Goal: Task Accomplishment & Management: Complete application form

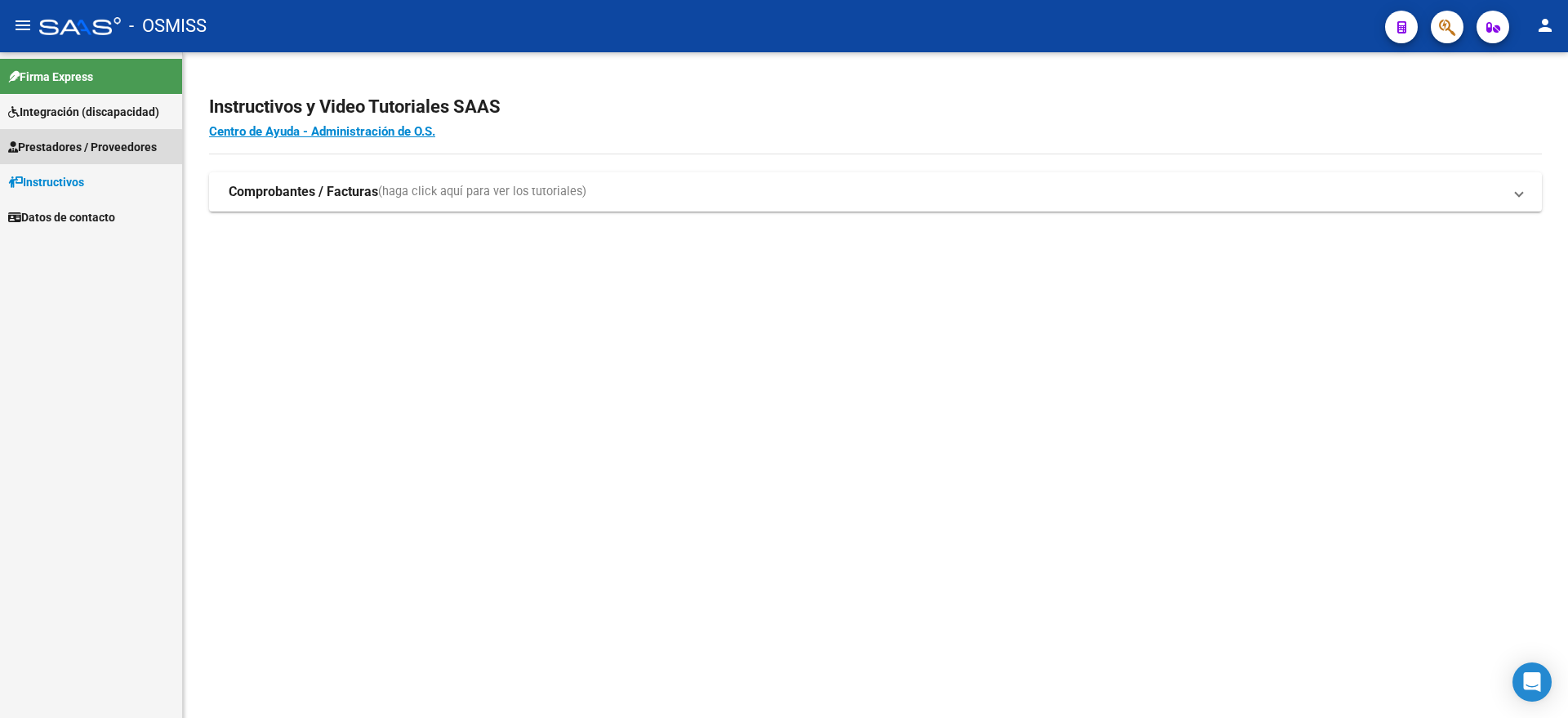
click at [89, 155] on span "Prestadores / Proveedores" at bounding box center [82, 147] width 149 height 18
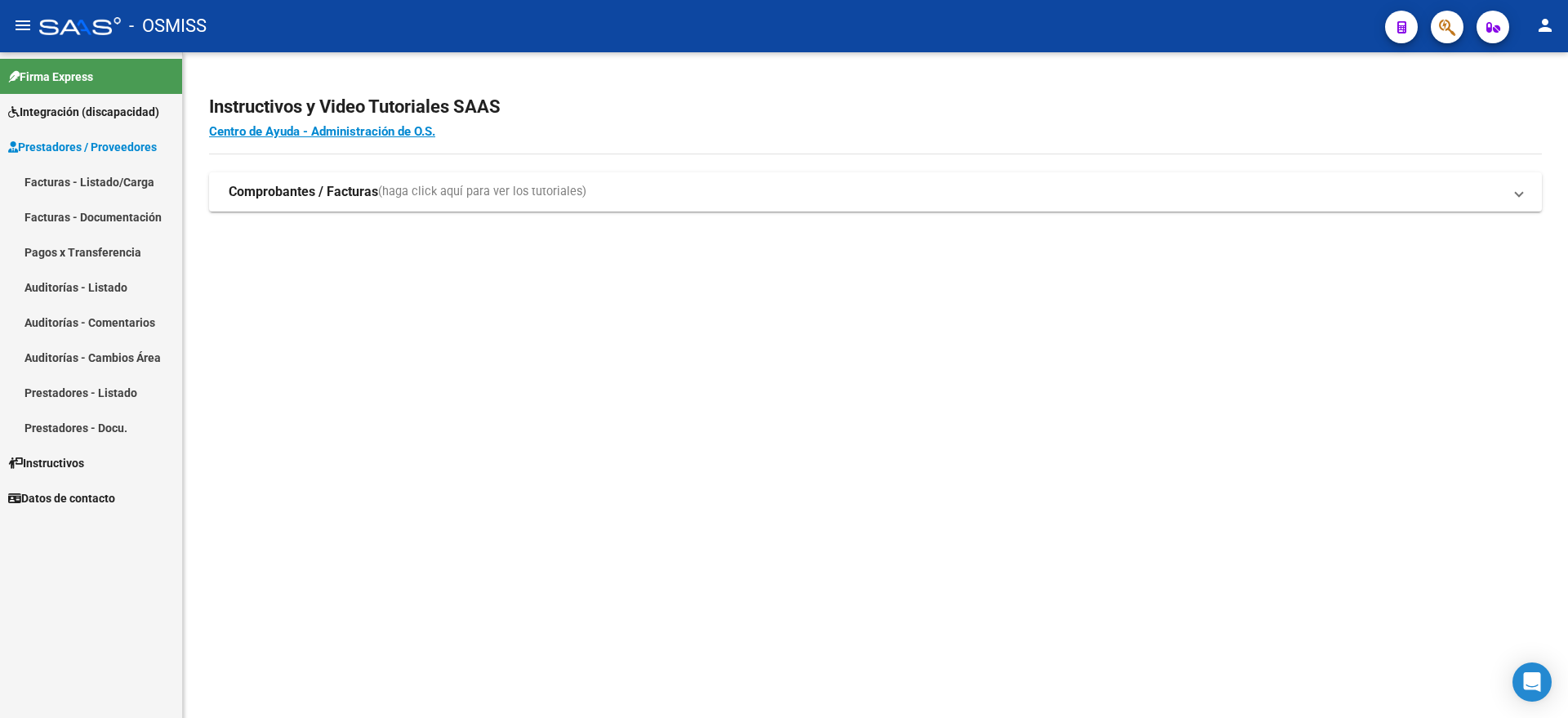
click at [67, 164] on link "Facturas - Listado/Carga" at bounding box center [91, 182] width 182 height 35
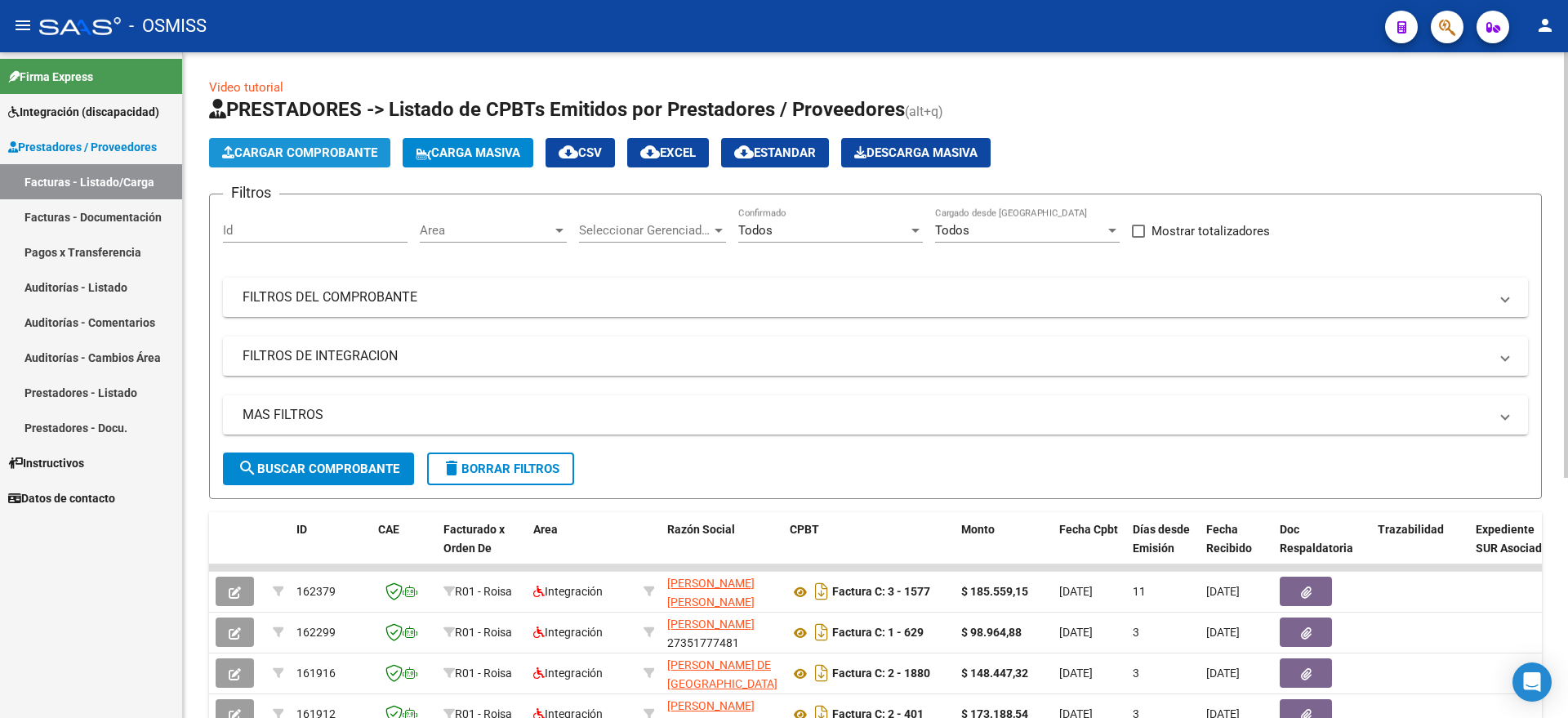
click at [290, 146] on span "Cargar Comprobante" at bounding box center [300, 153] width 156 height 15
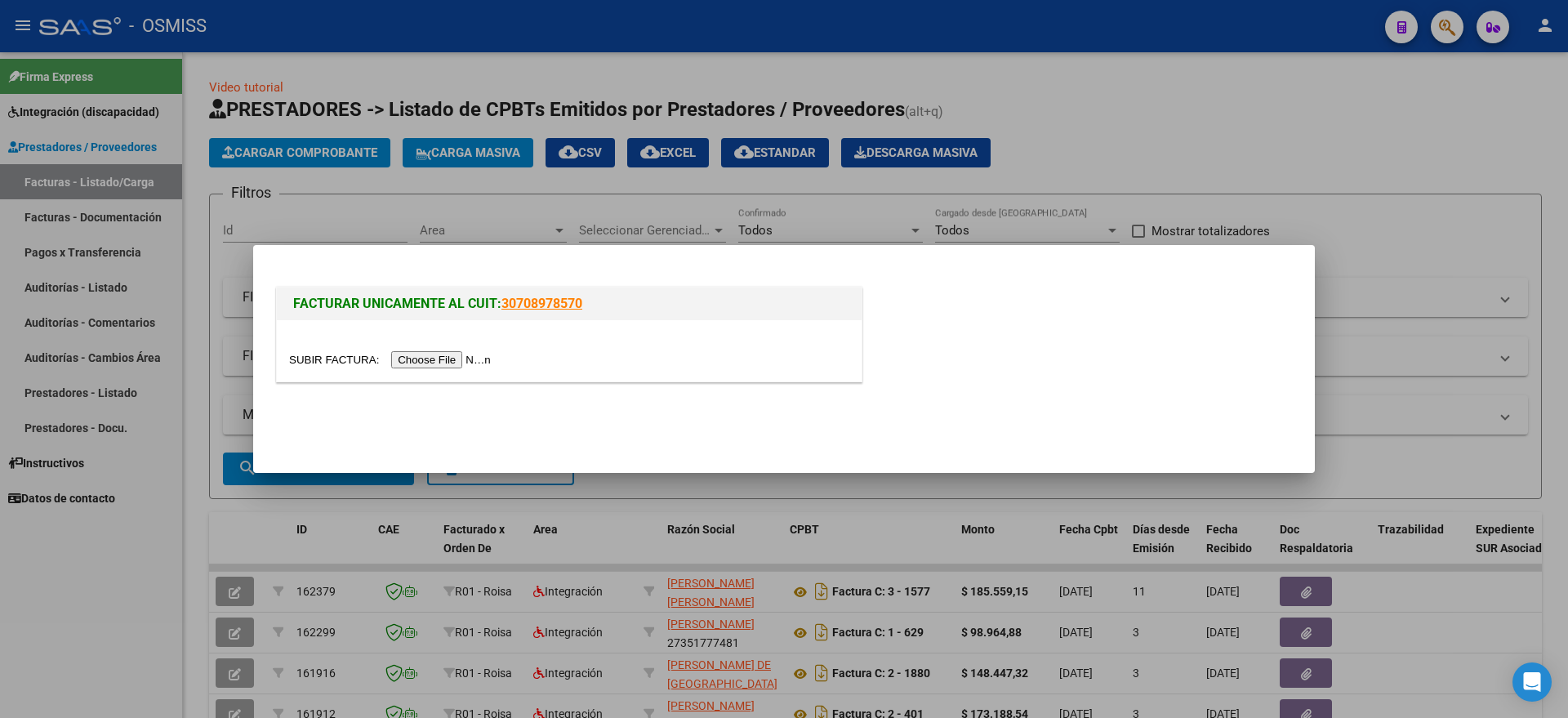
click at [425, 359] on input "file" at bounding box center [393, 359] width 207 height 17
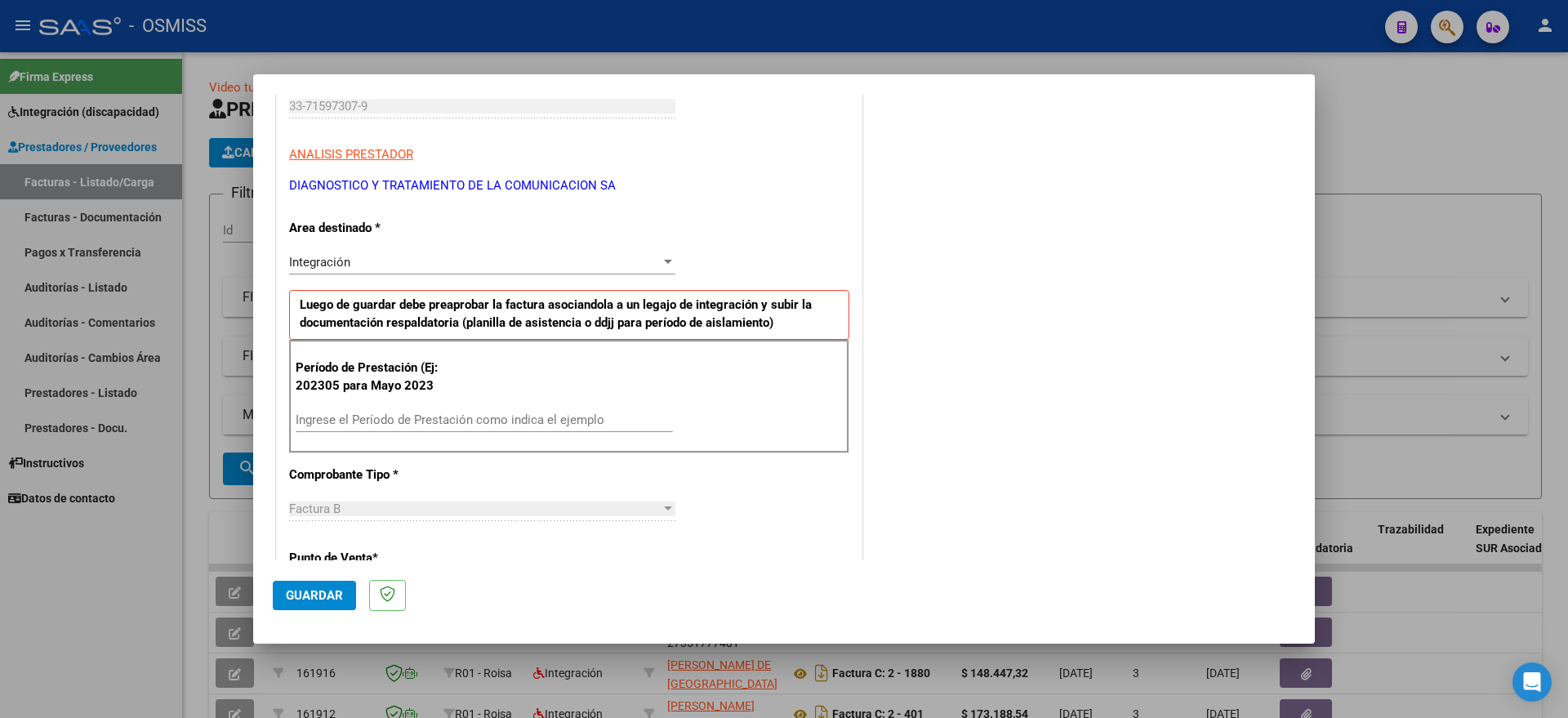
scroll to position [306, 0]
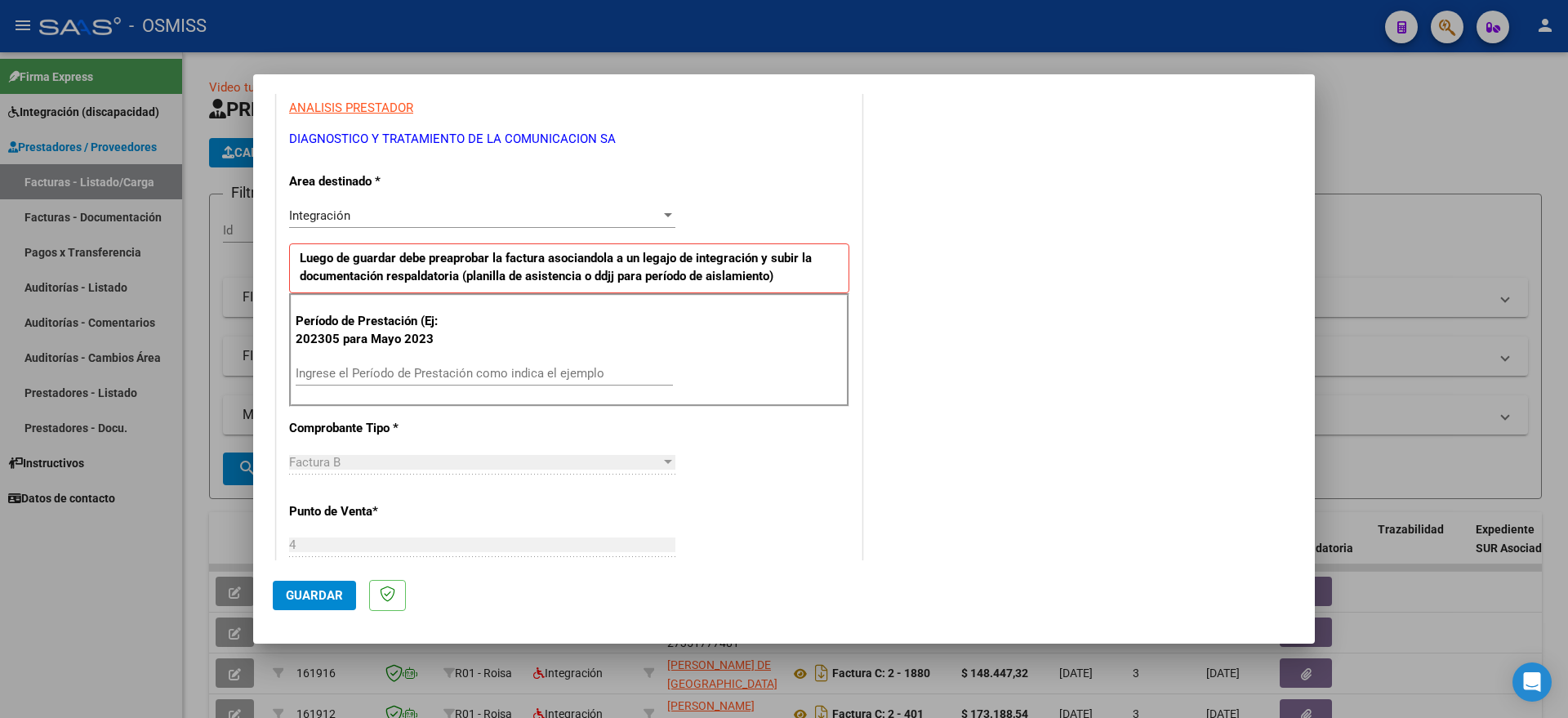
click at [536, 366] on input "Ingrese el Período de Prestación como indica el ejemplo" at bounding box center [484, 372] width 377 height 15
type input "202507"
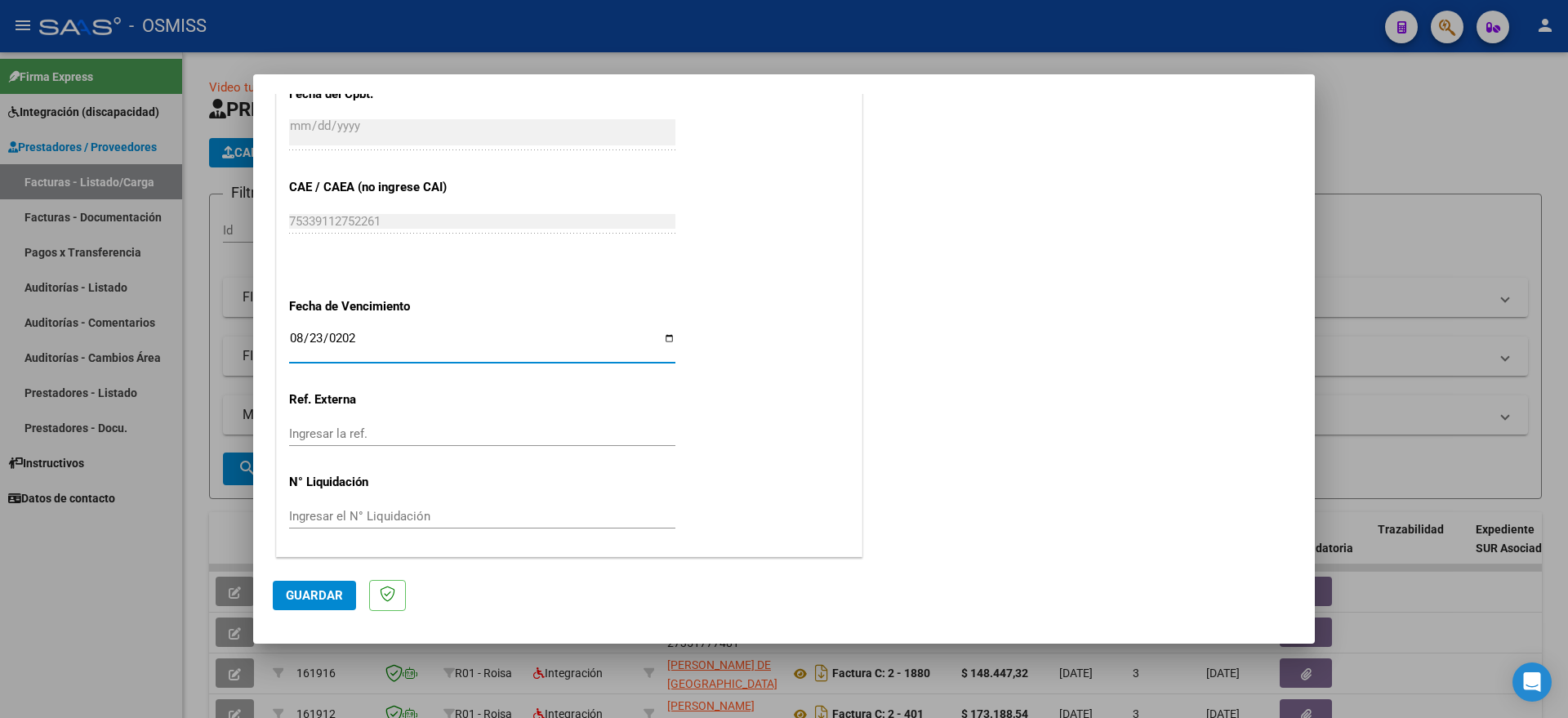
type input "[DATE]"
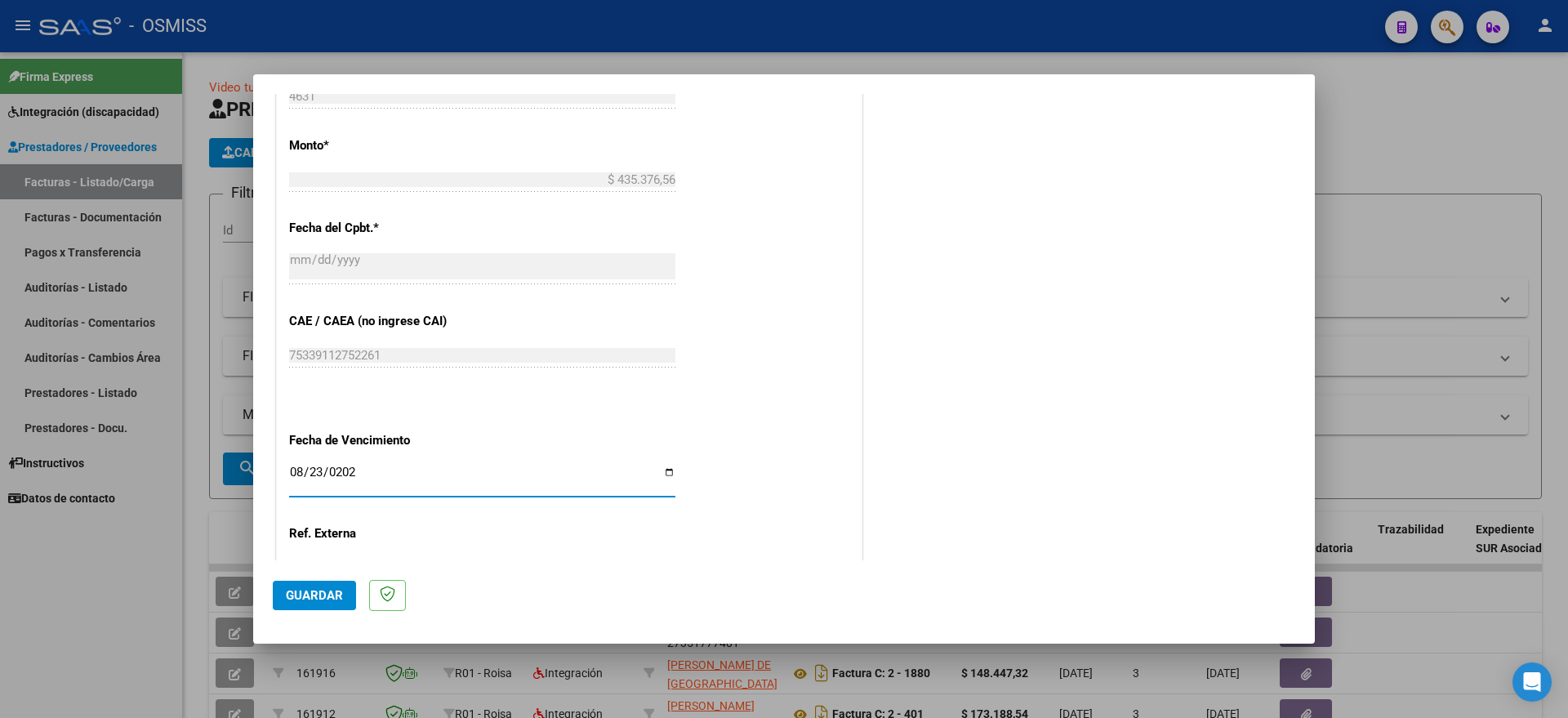
scroll to position [562, 0]
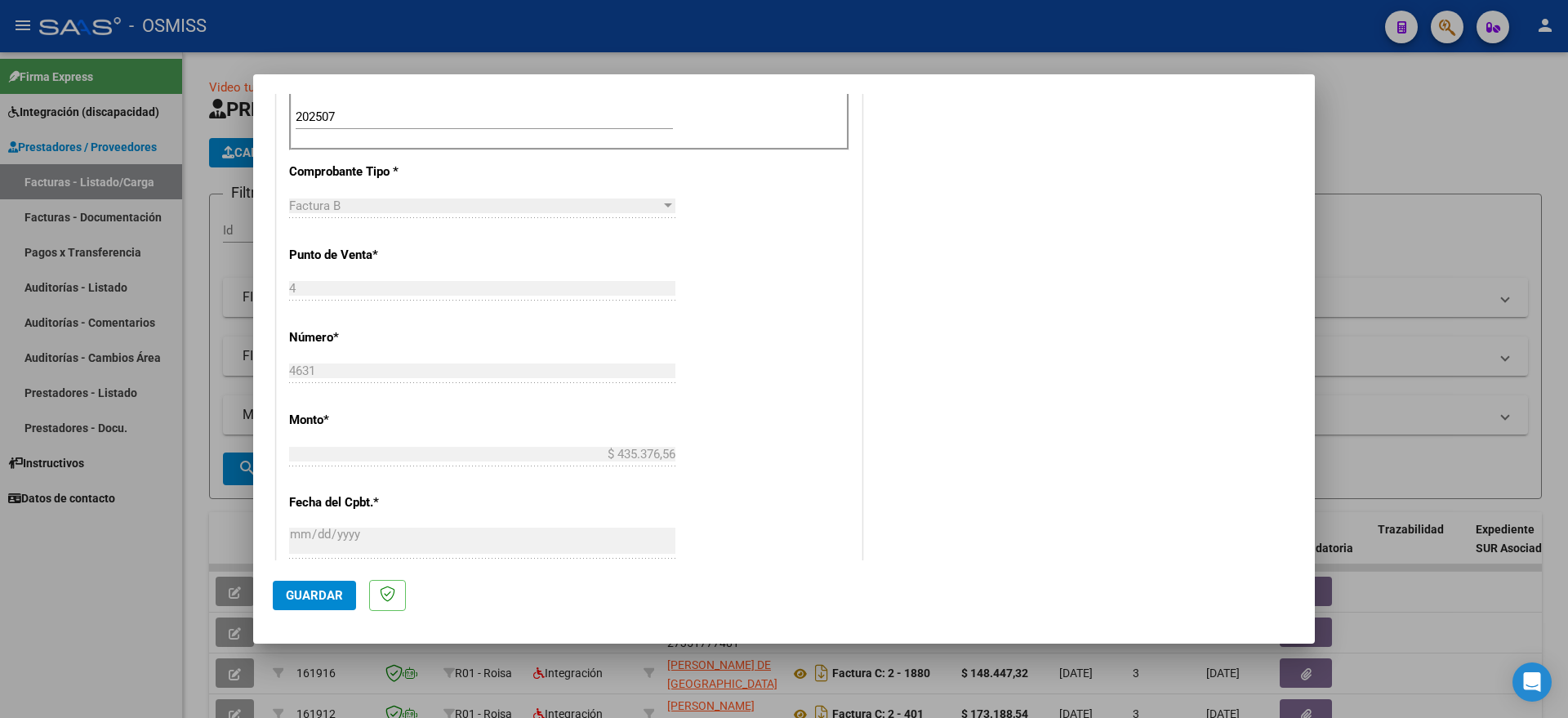
click at [298, 610] on button "Guardar" at bounding box center [314, 596] width 84 height 30
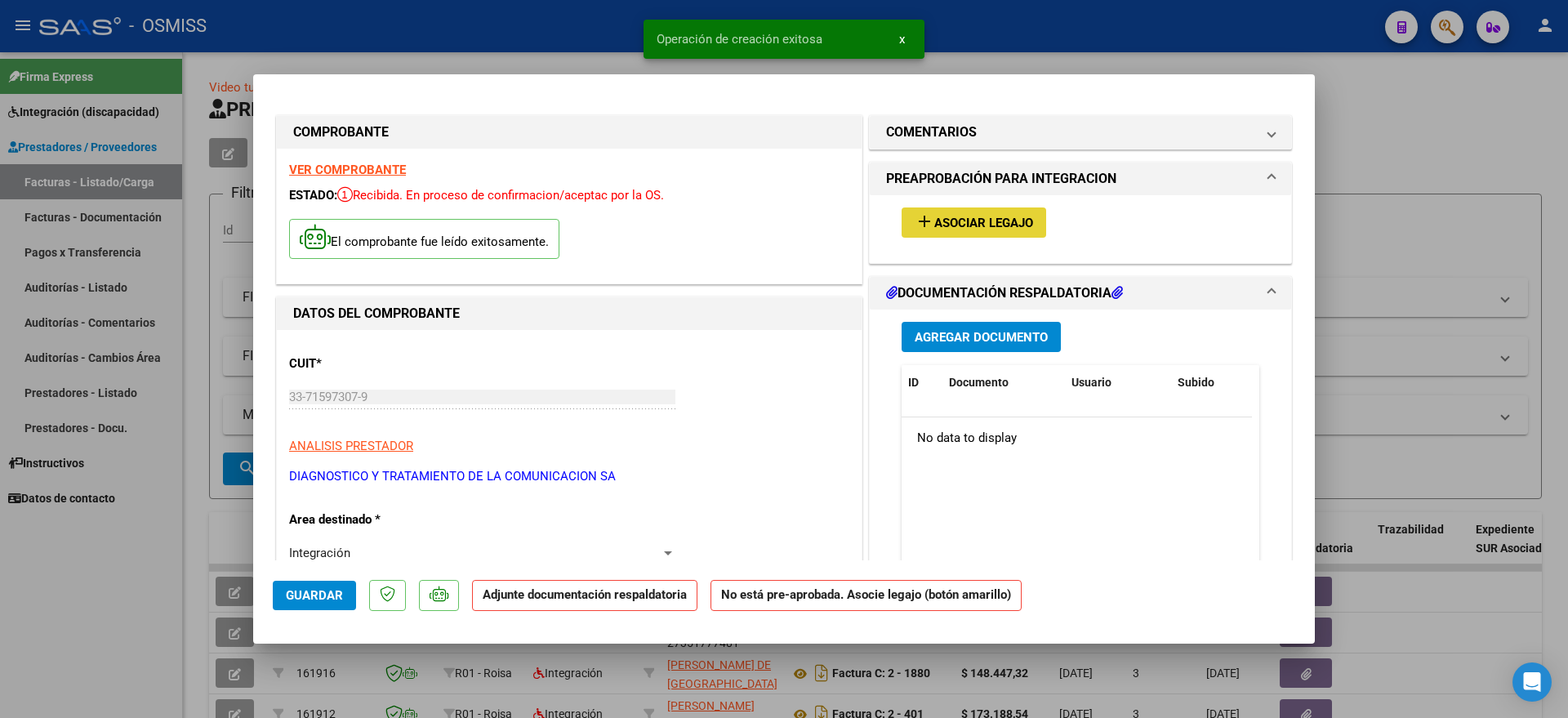
click at [956, 209] on button "add Asociar Legajo" at bounding box center [973, 223] width 145 height 31
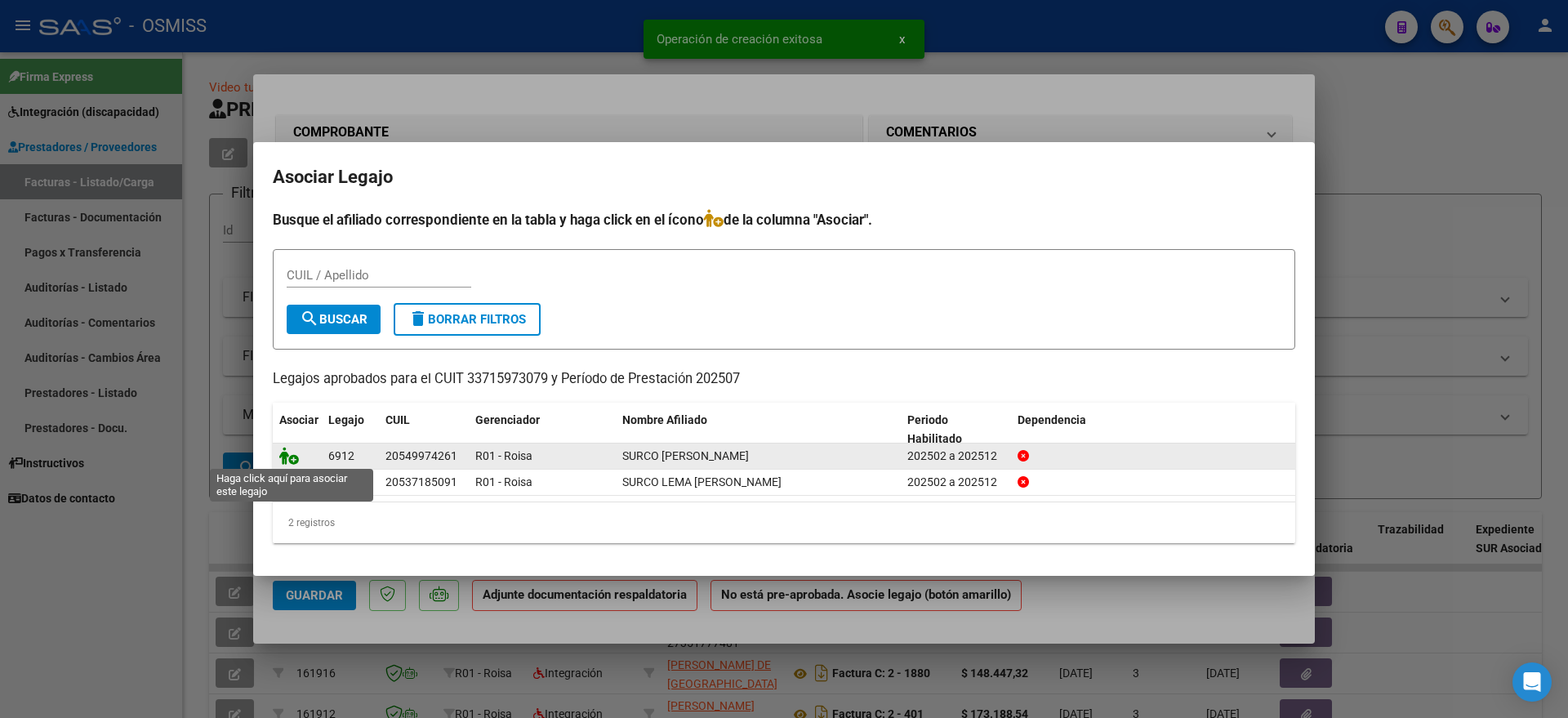
click at [294, 454] on icon at bounding box center [290, 456] width 20 height 18
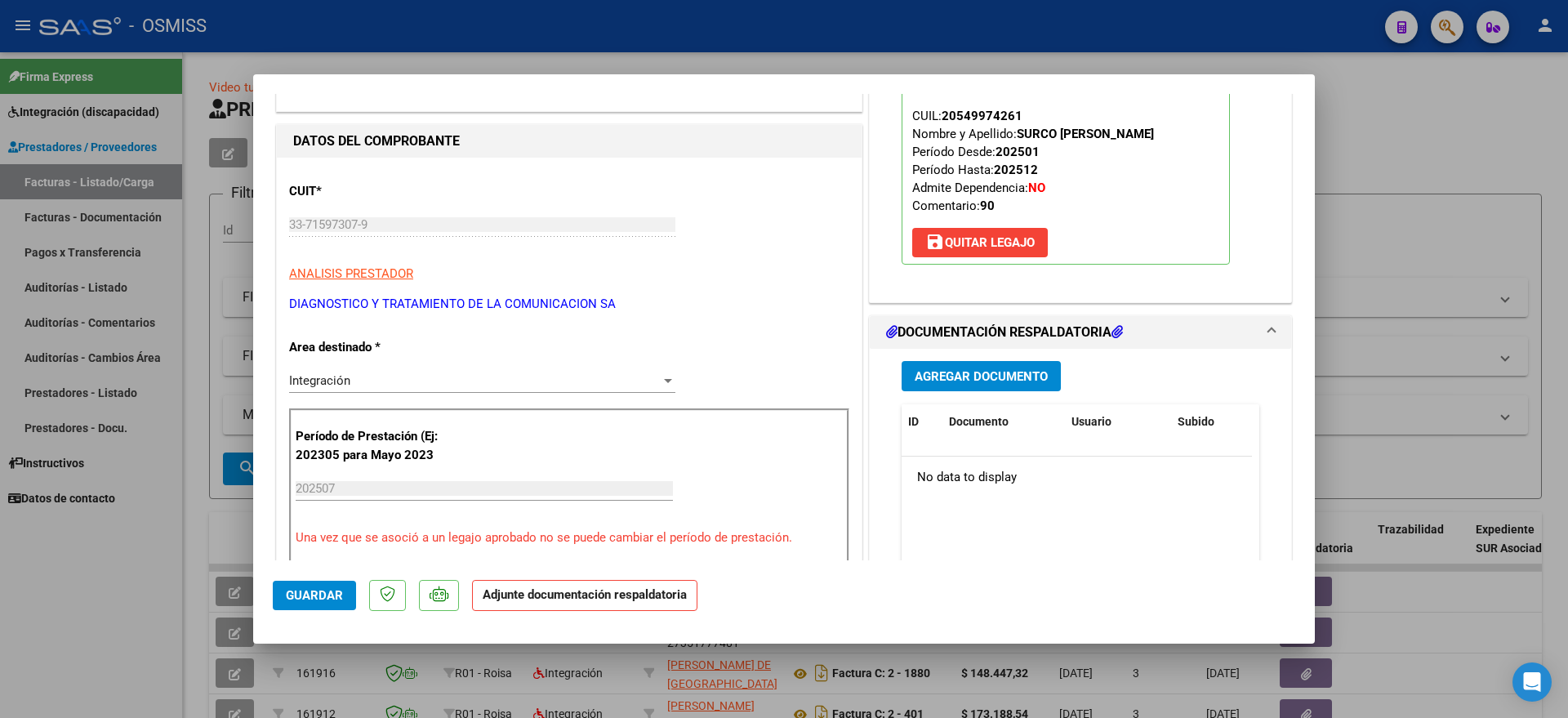
scroll to position [306, 0]
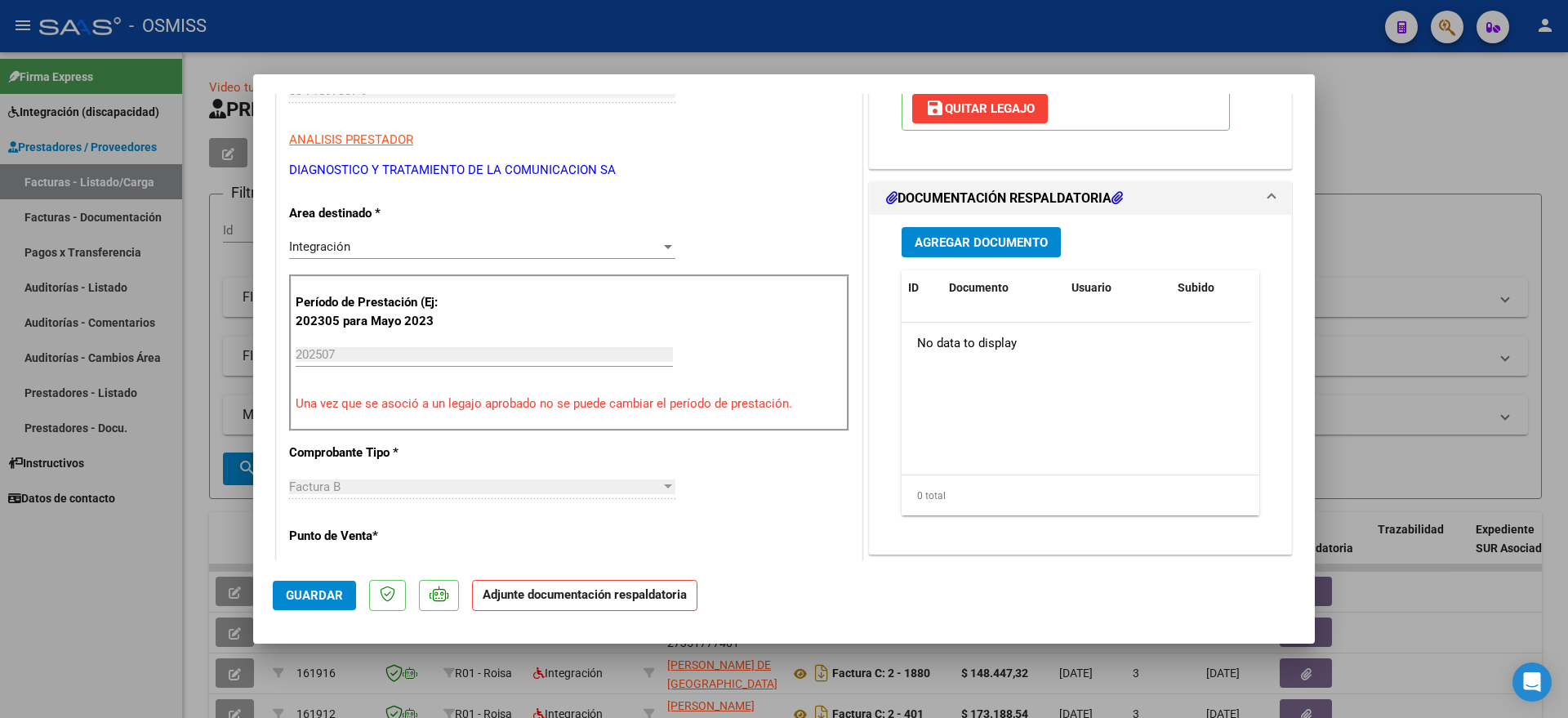
click at [932, 228] on button "Agregar Documento" at bounding box center [981, 242] width 160 height 31
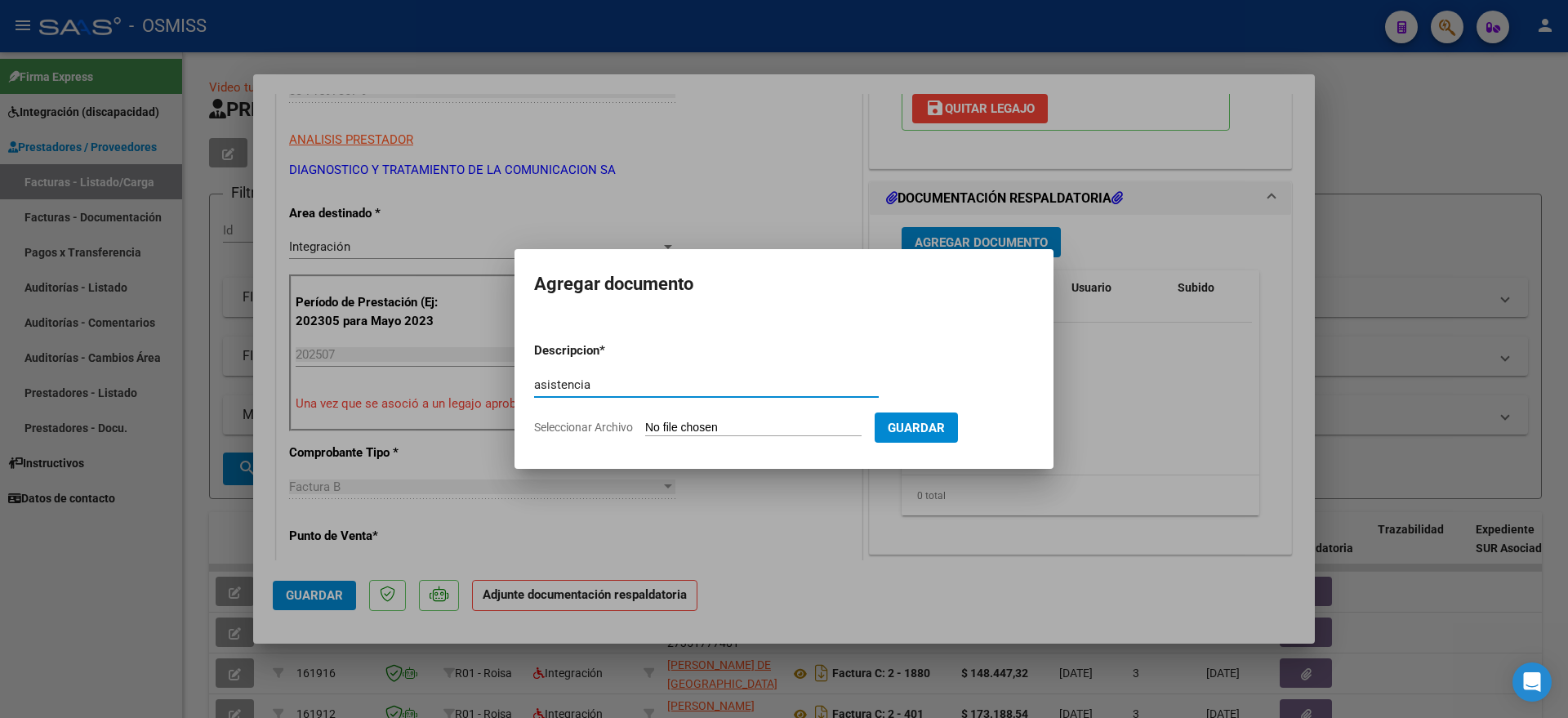
type input "asistencia"
click at [677, 428] on input "Seleccionar Archivo" at bounding box center [753, 428] width 217 height 16
type input "C:\fakepath\[PERSON_NAME] MII JUNIO.pdf"
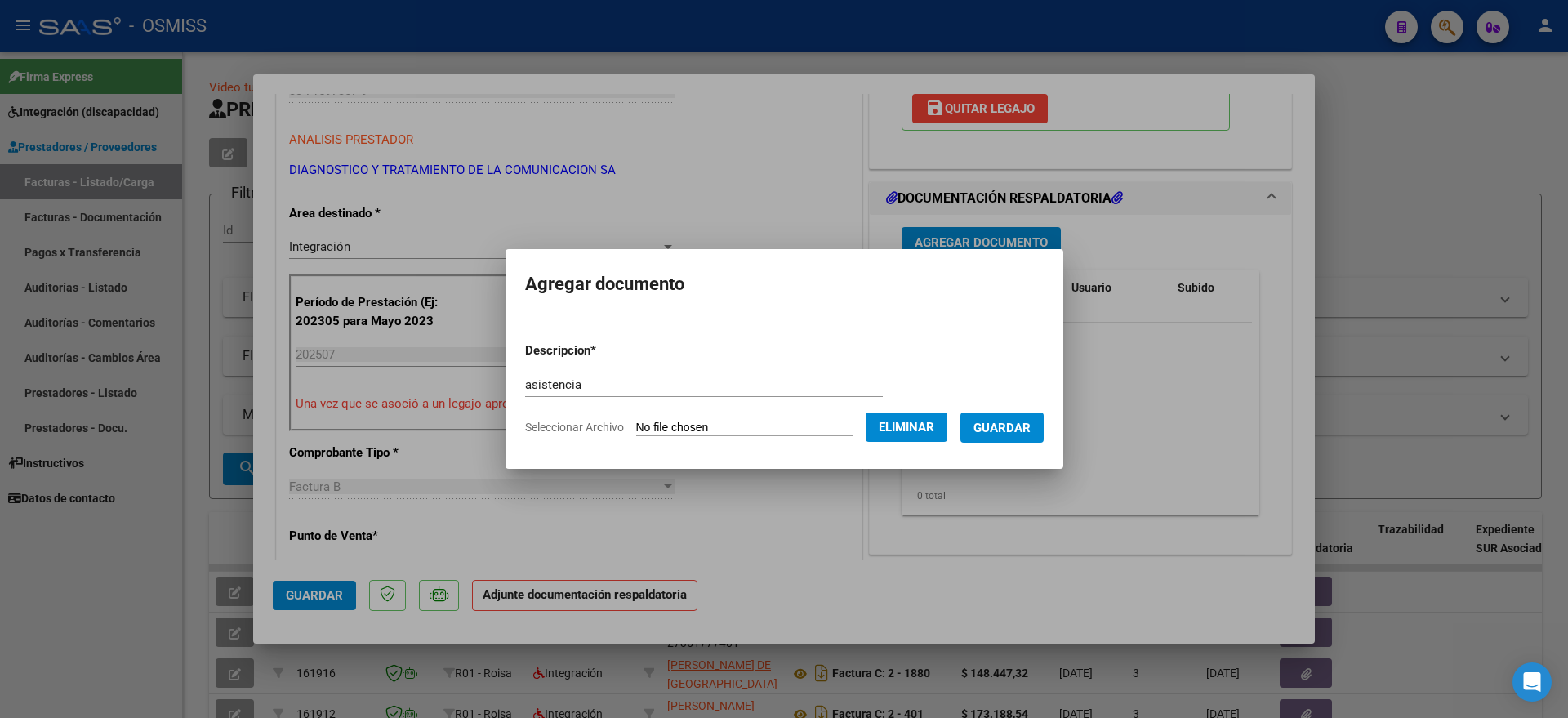
click at [1018, 434] on button "Guardar" at bounding box center [1002, 427] width 84 height 31
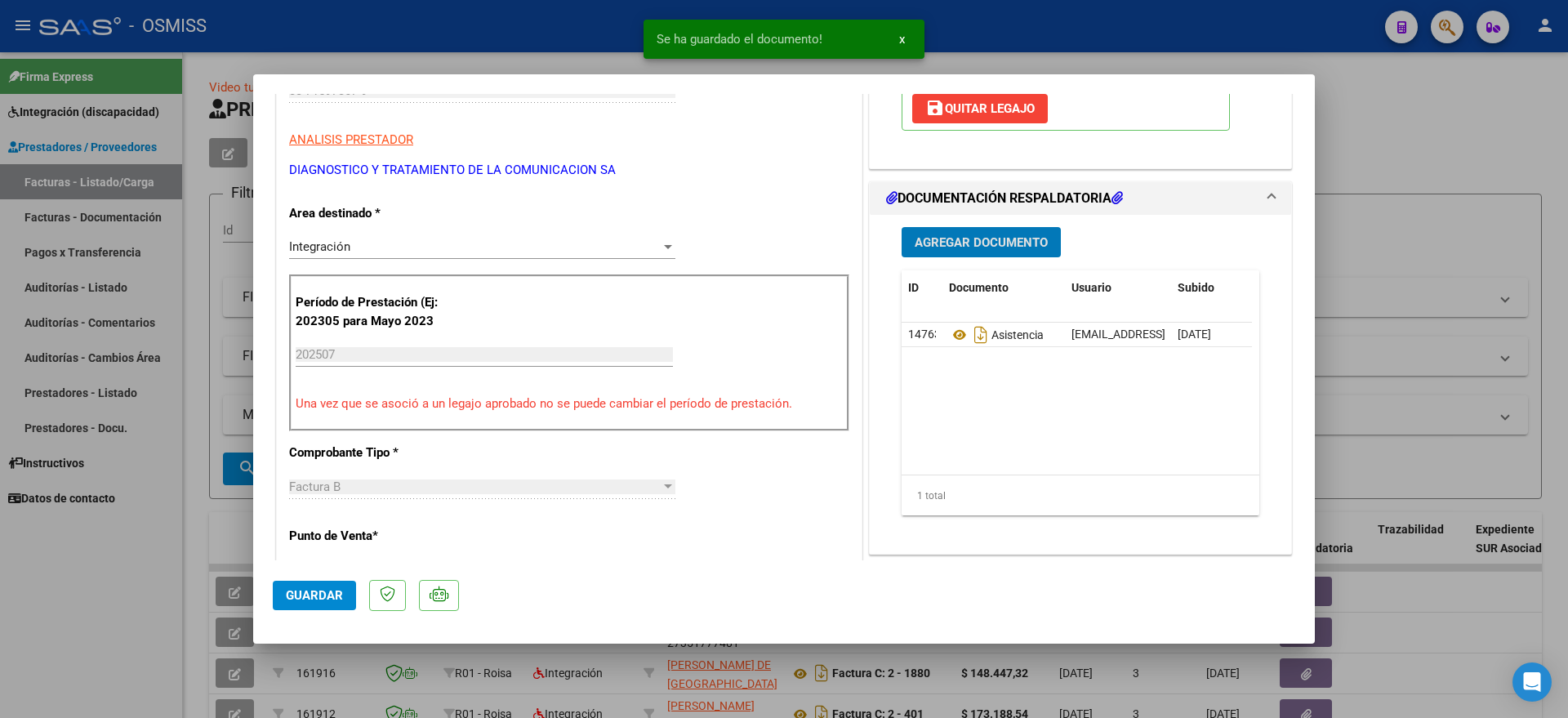
click at [958, 250] on button "Agregar Documento" at bounding box center [981, 242] width 160 height 31
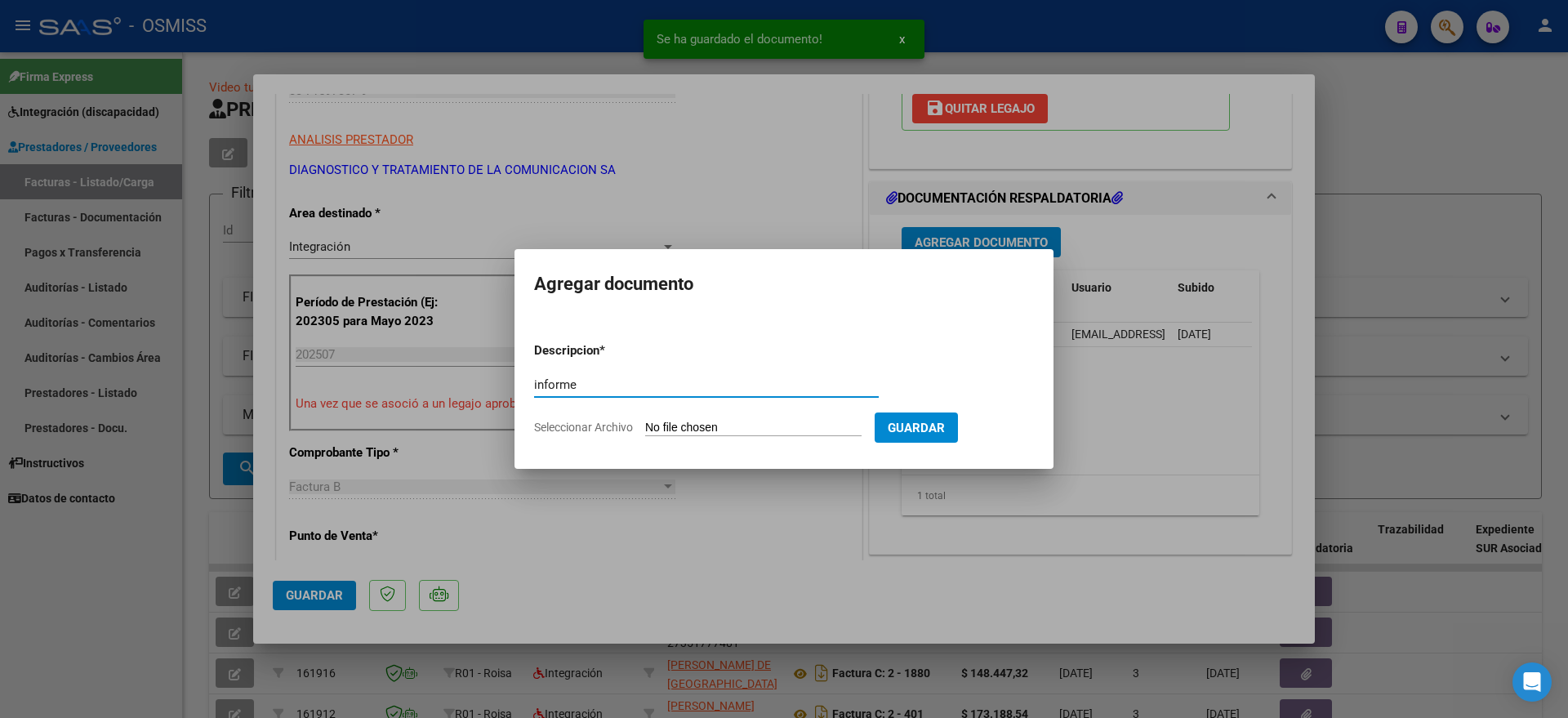
type input "informe"
click at [738, 424] on input "Seleccionar Archivo" at bounding box center [753, 428] width 217 height 16
type input "C:\fakepath\[PERSON_NAME] TTO COMPLETO.pdf"
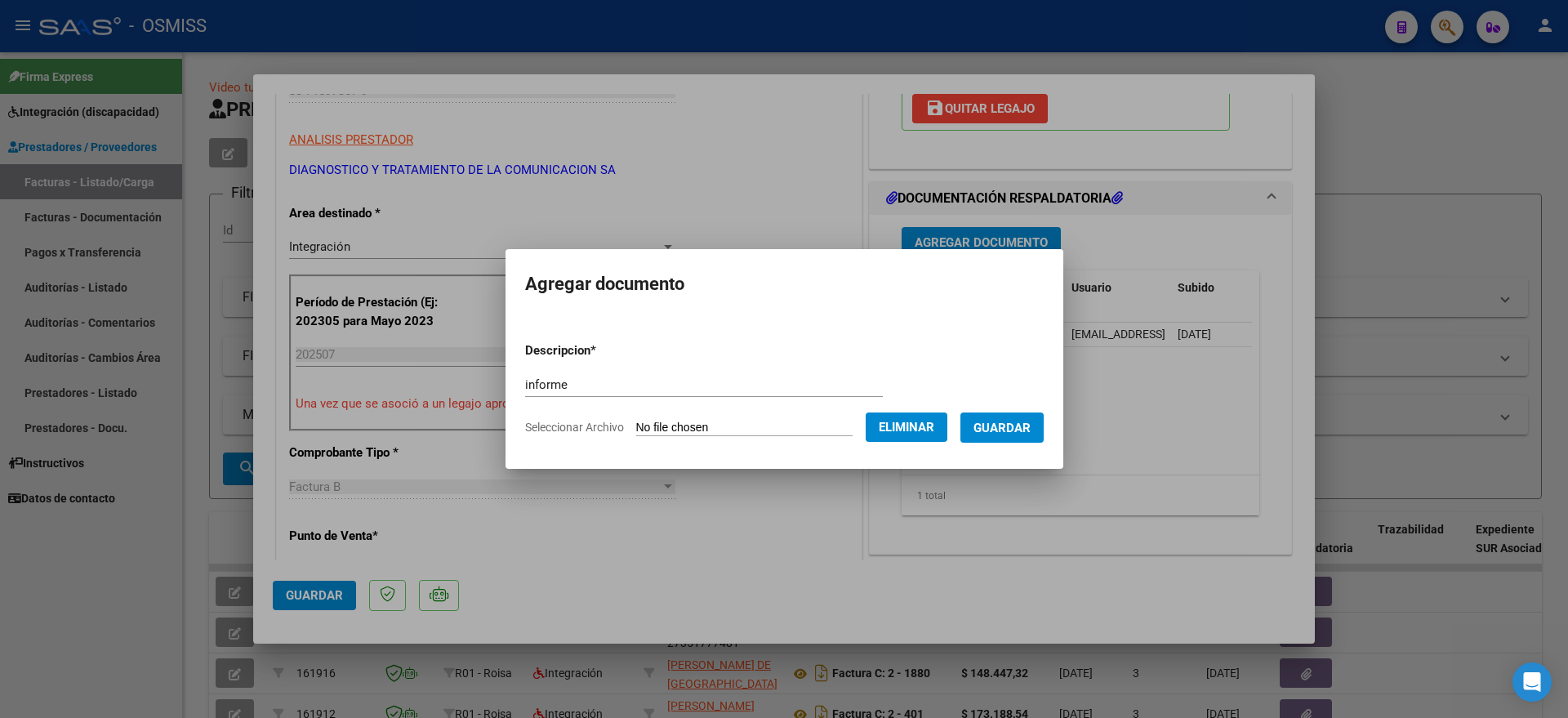
click at [1028, 427] on span "Guardar" at bounding box center [1002, 427] width 57 height 15
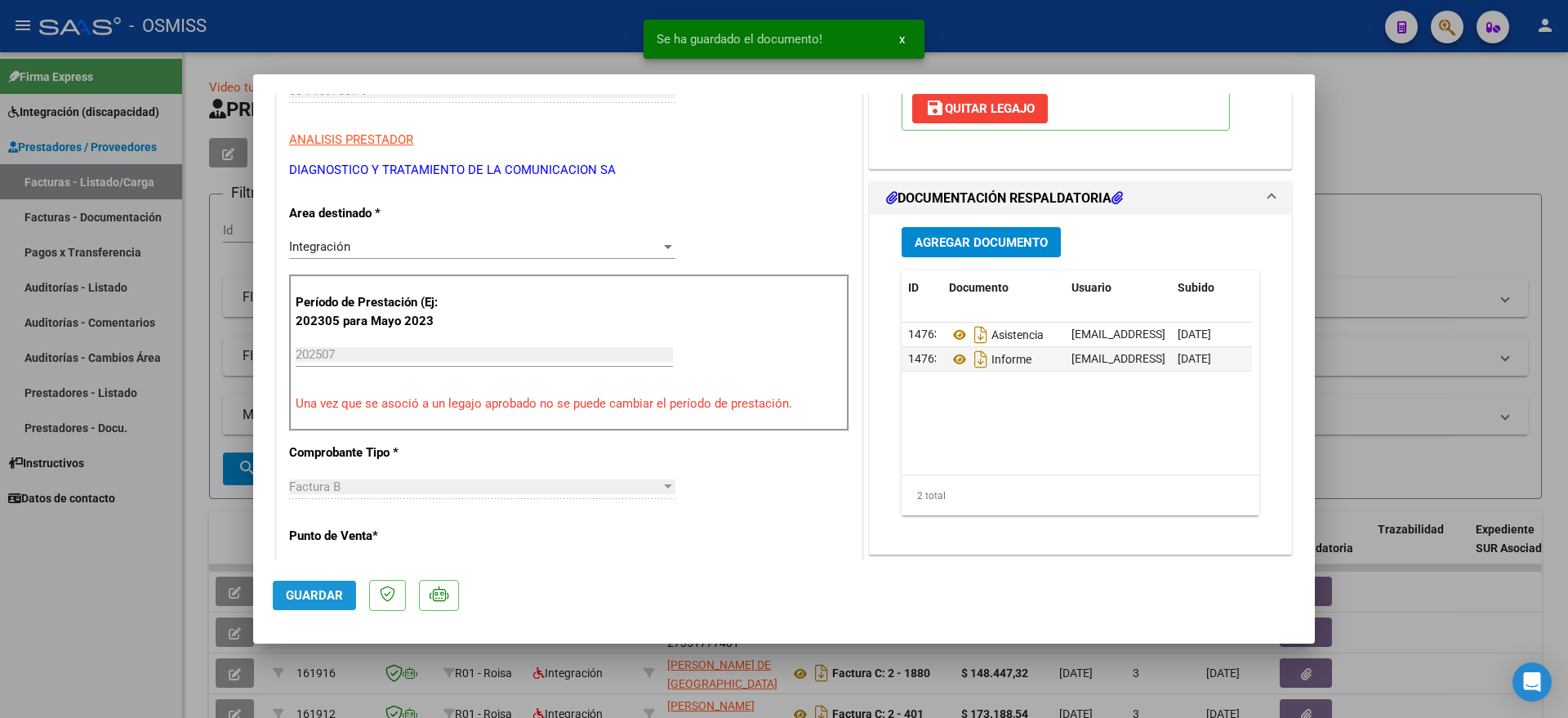
click at [316, 591] on span "Guardar" at bounding box center [314, 595] width 57 height 15
click at [111, 591] on div at bounding box center [784, 359] width 1568 height 718
type input "$ 0,00"
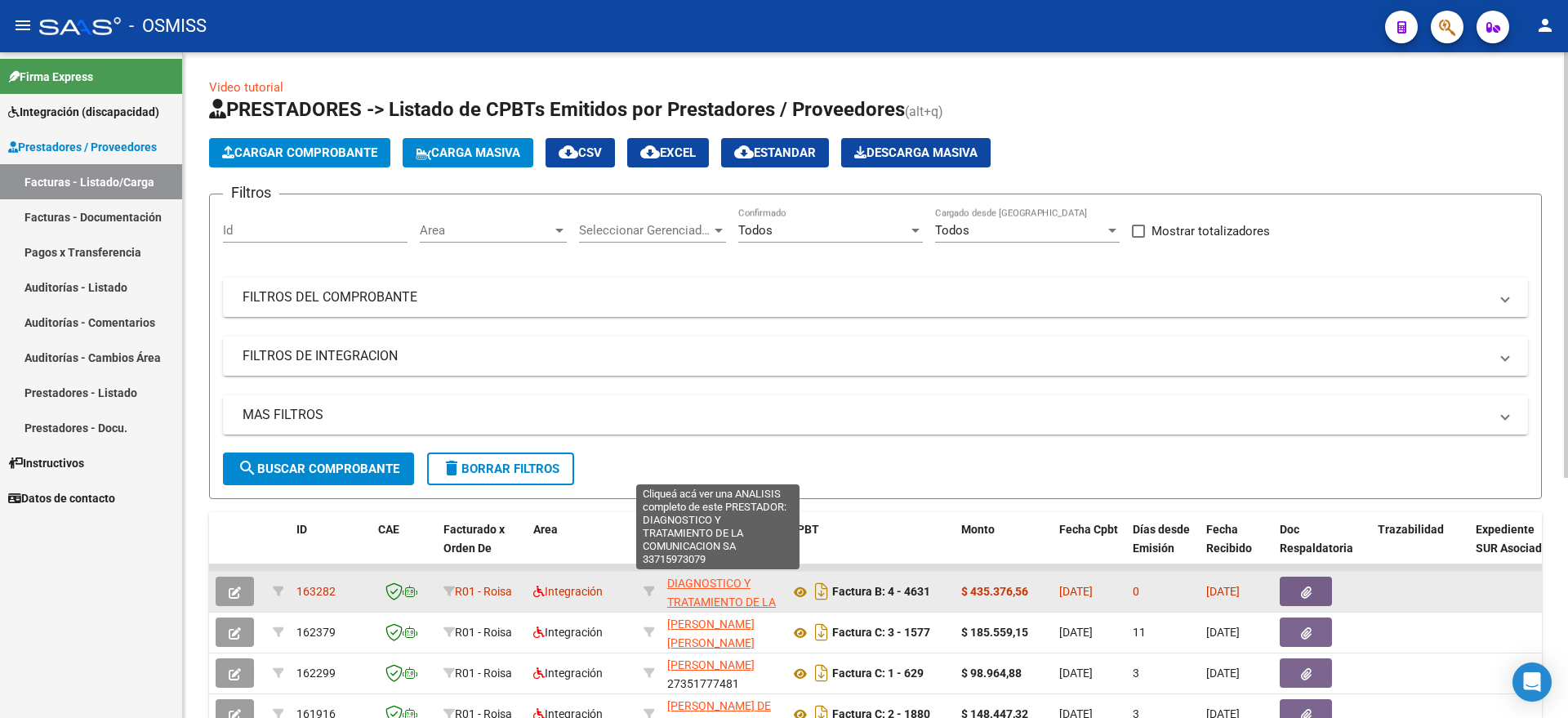
click at [752, 595] on span "DIAGNOSTICO Y TRATAMIENTO DE LA COMUNICACION SA" at bounding box center [721, 601] width 108 height 50
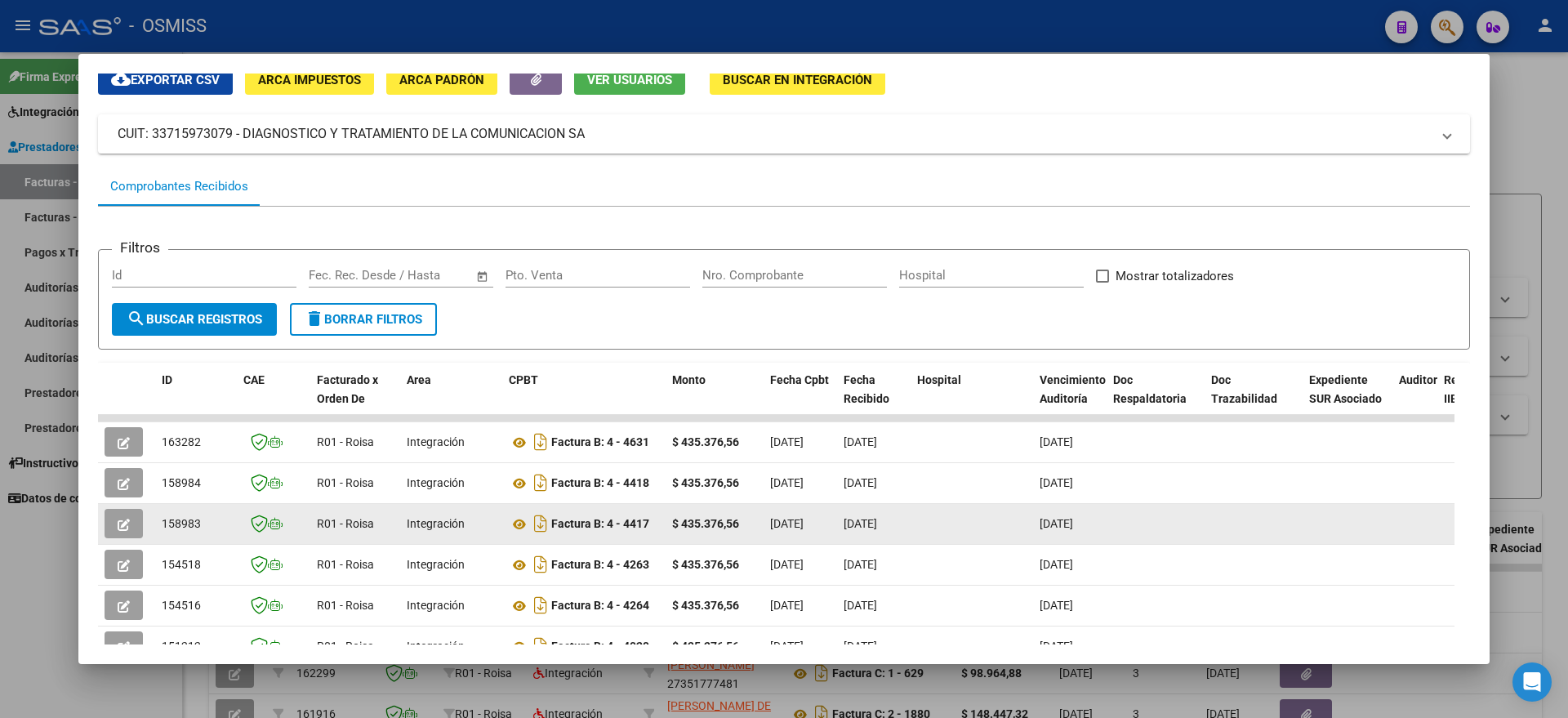
scroll to position [102, 0]
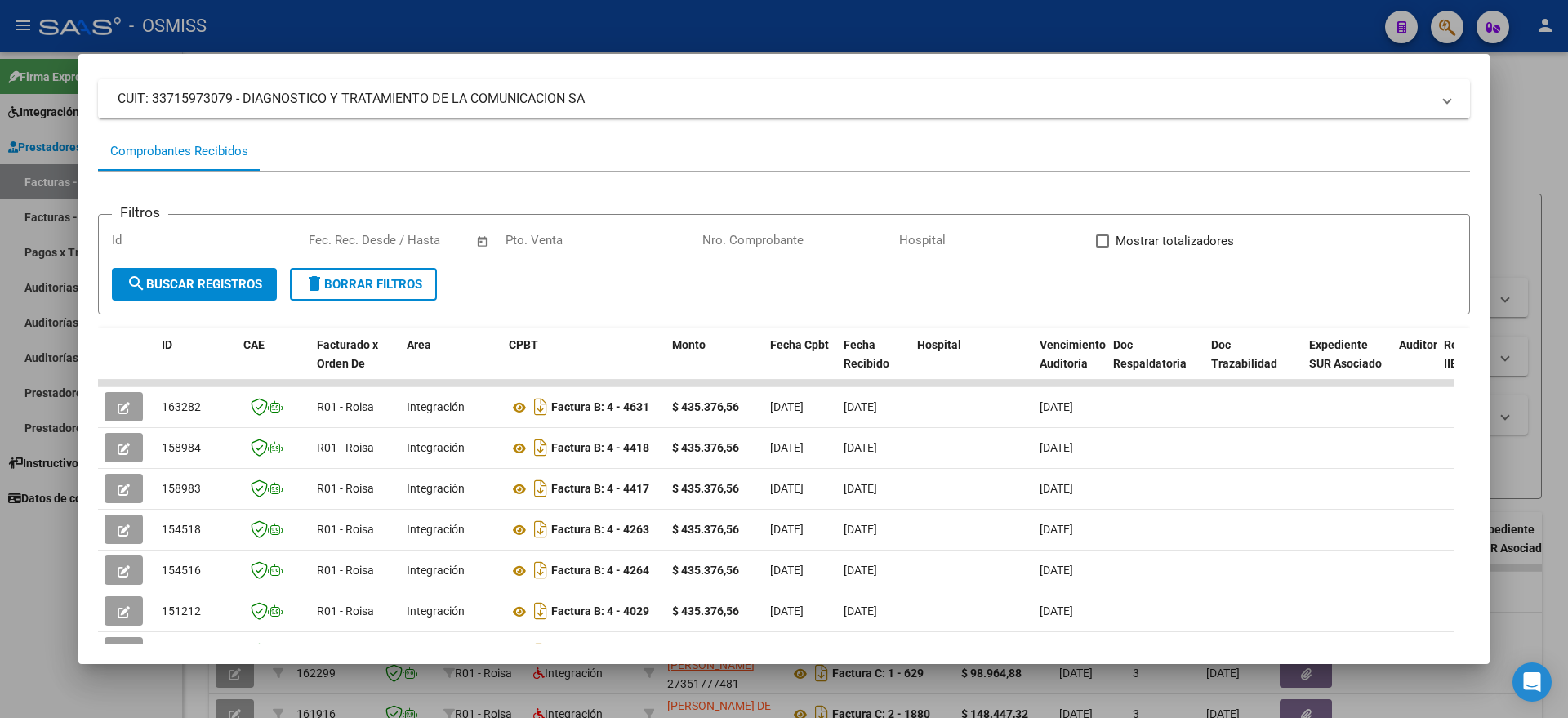
click at [34, 649] on div at bounding box center [784, 359] width 1568 height 718
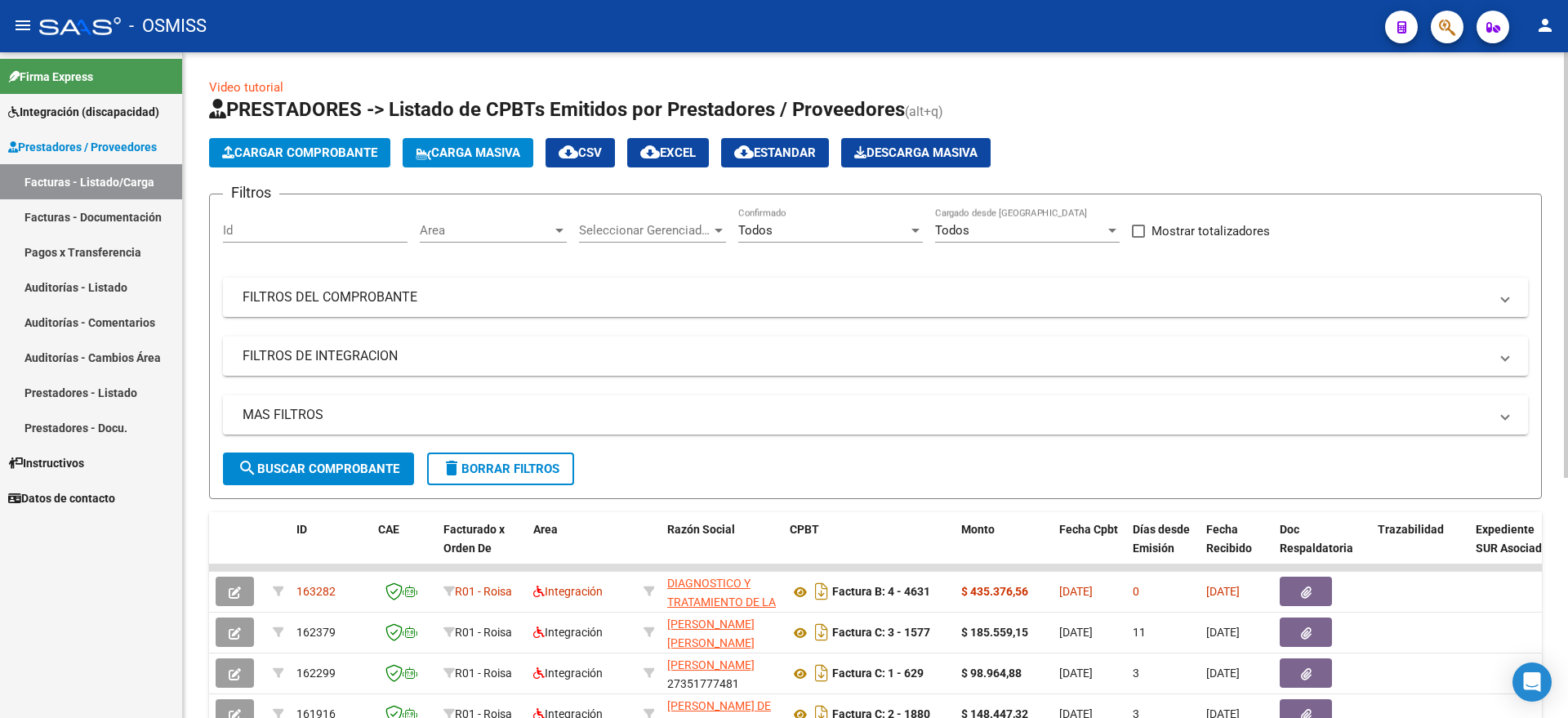
click at [296, 162] on button "Cargar Comprobante" at bounding box center [299, 153] width 181 height 30
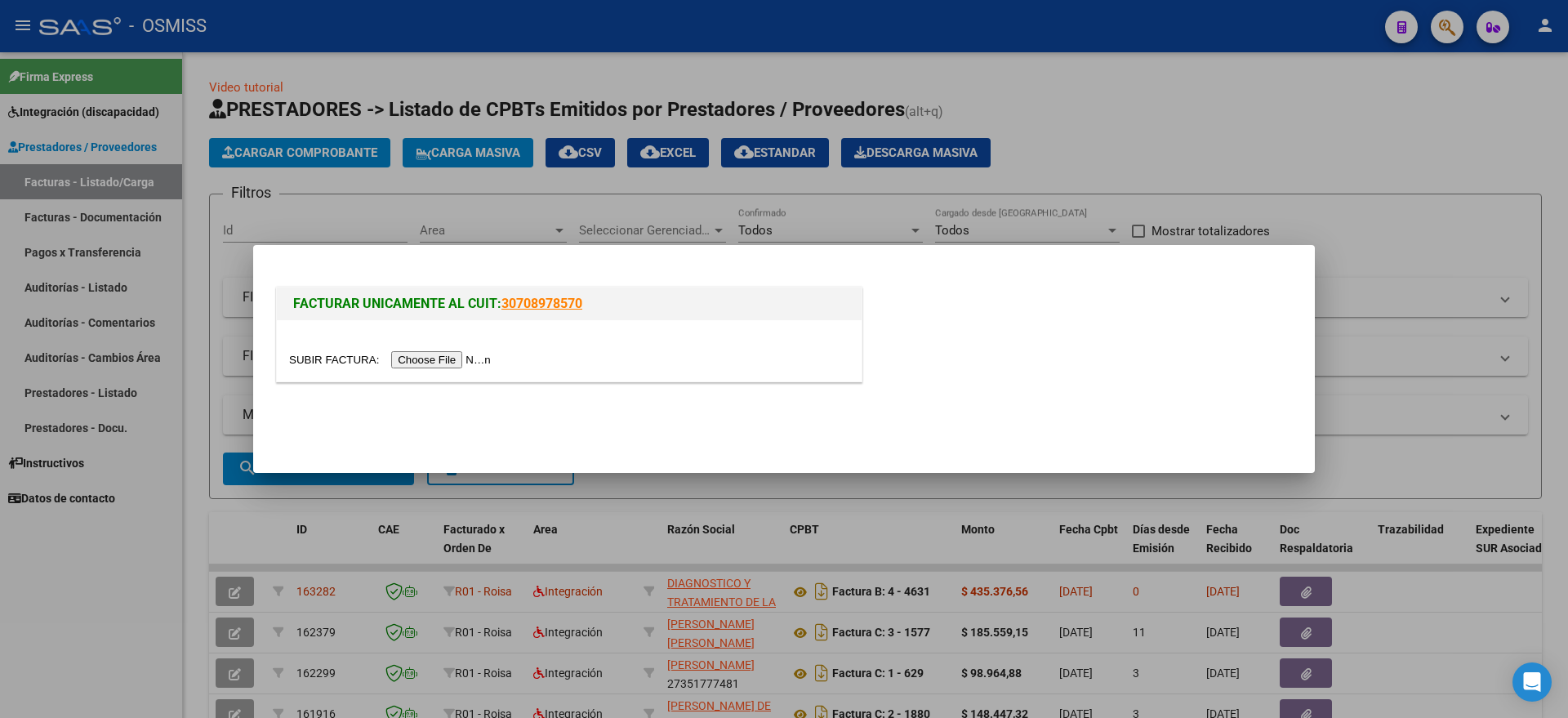
click at [449, 357] on input "file" at bounding box center [393, 359] width 207 height 17
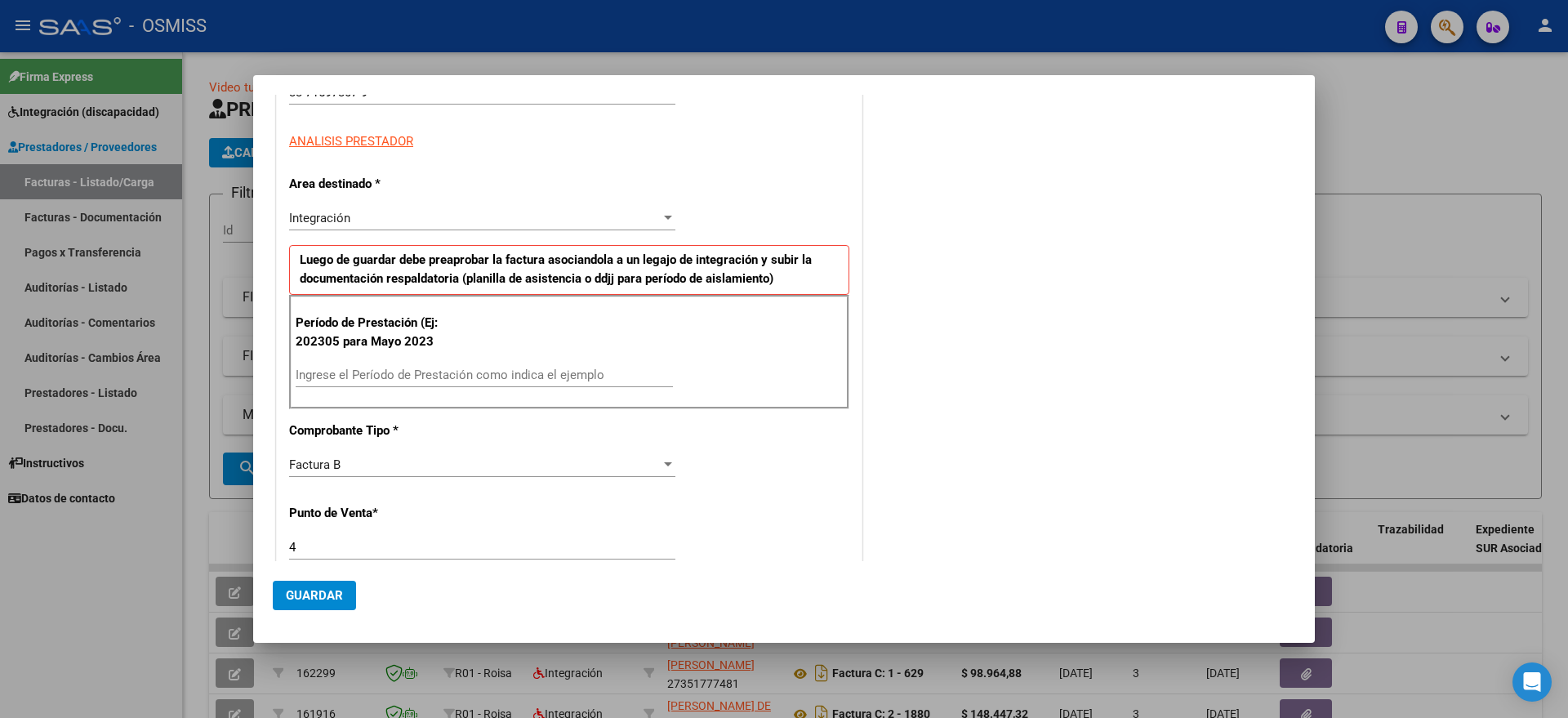
scroll to position [306, 0]
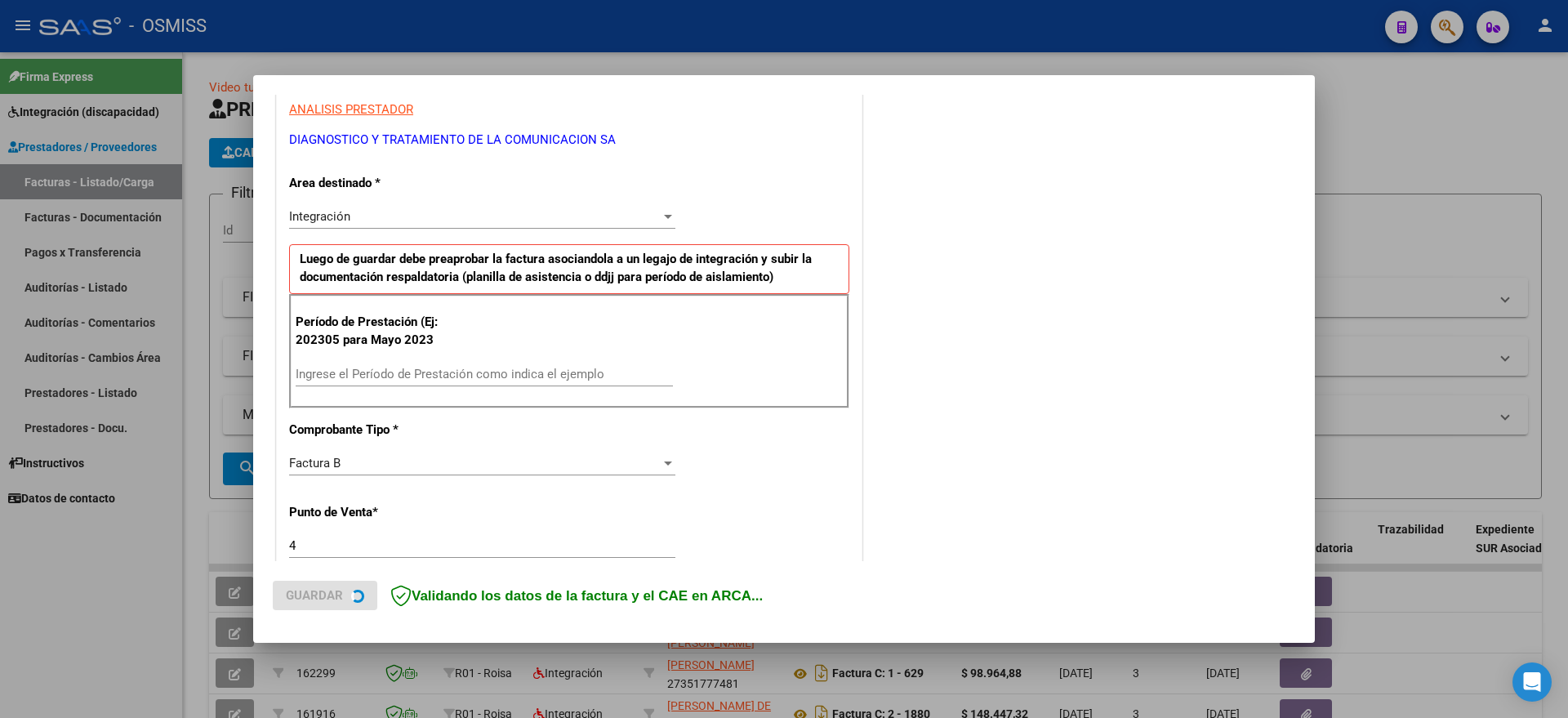
click at [463, 375] on input "Ingrese el Período de Prestación como indica el ejemplo" at bounding box center [484, 373] width 377 height 15
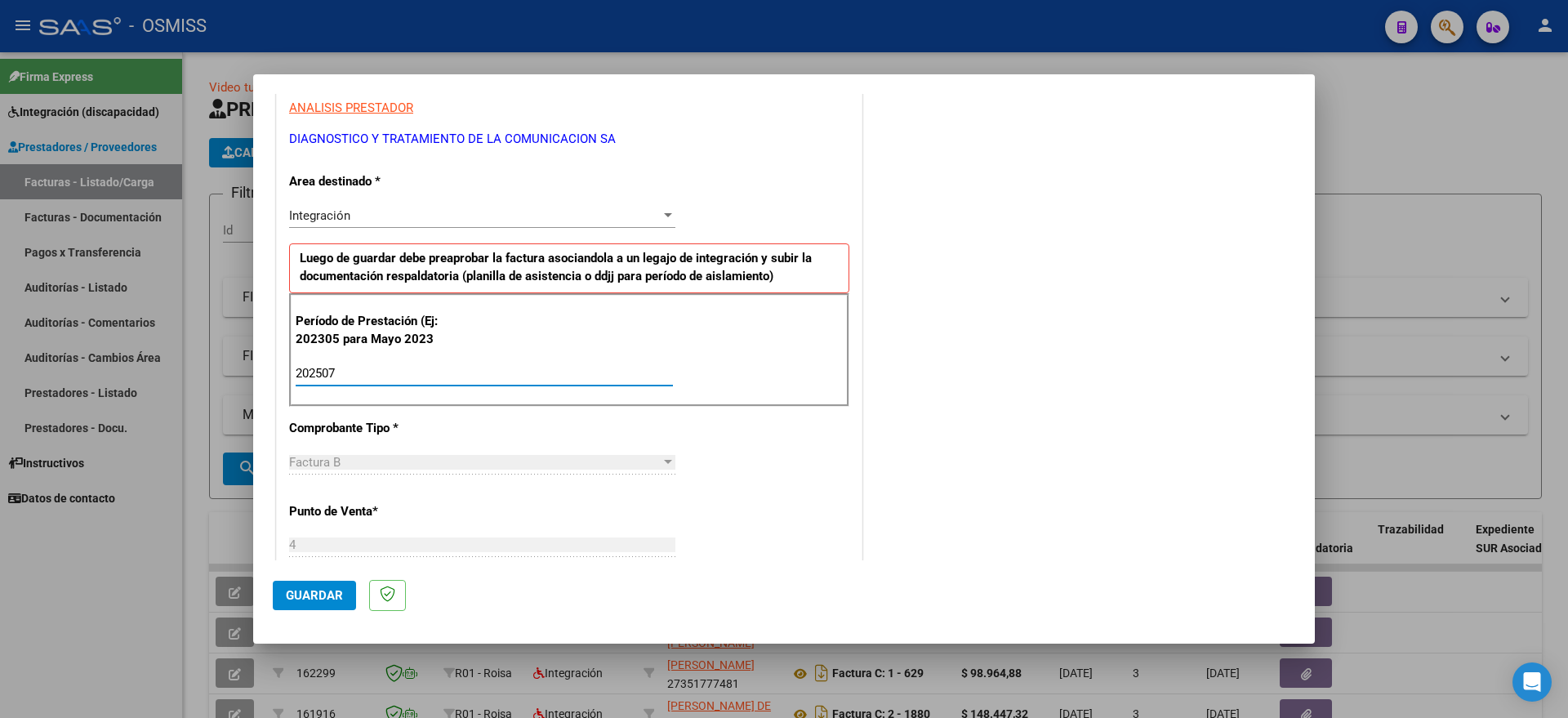
type input "202507"
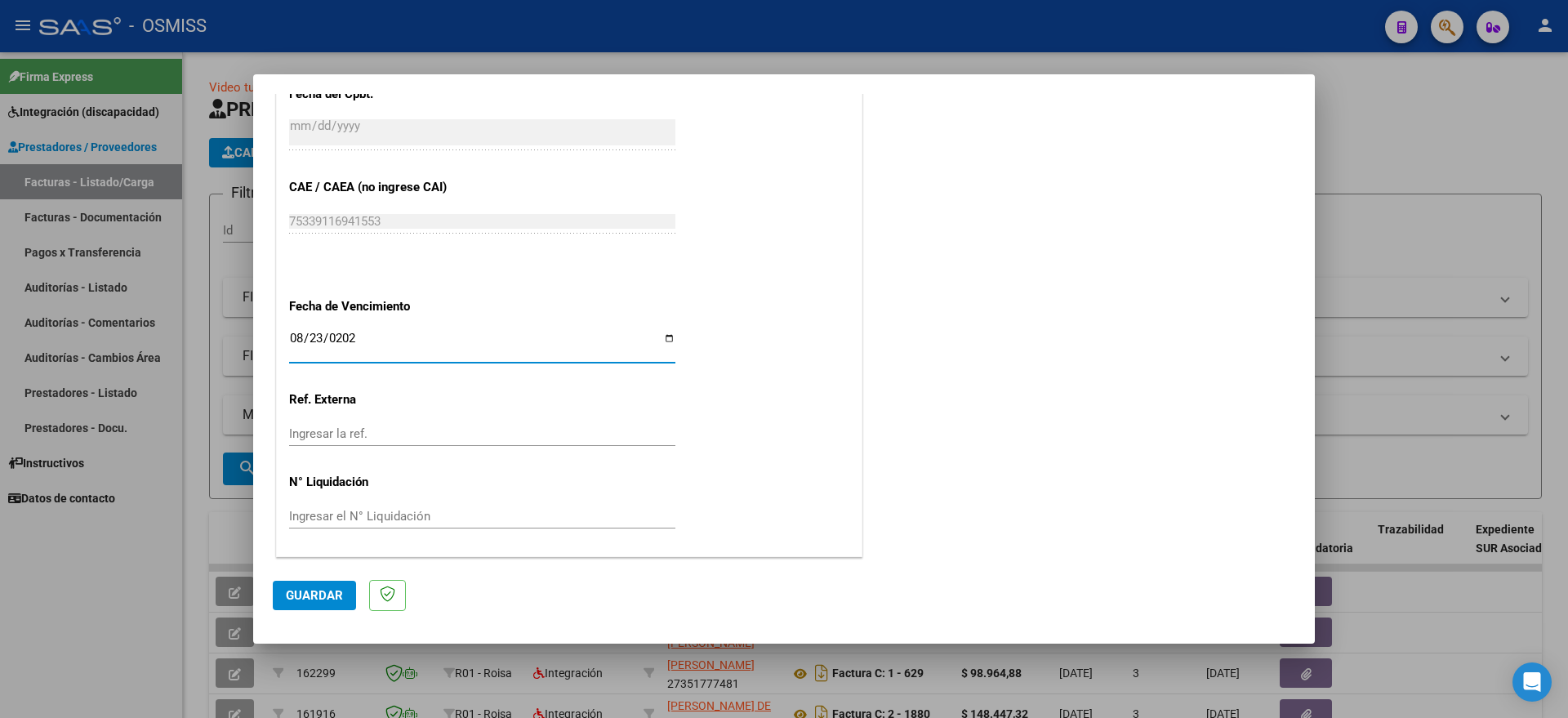
type input "[DATE]"
click at [325, 595] on span "Guardar" at bounding box center [314, 595] width 57 height 15
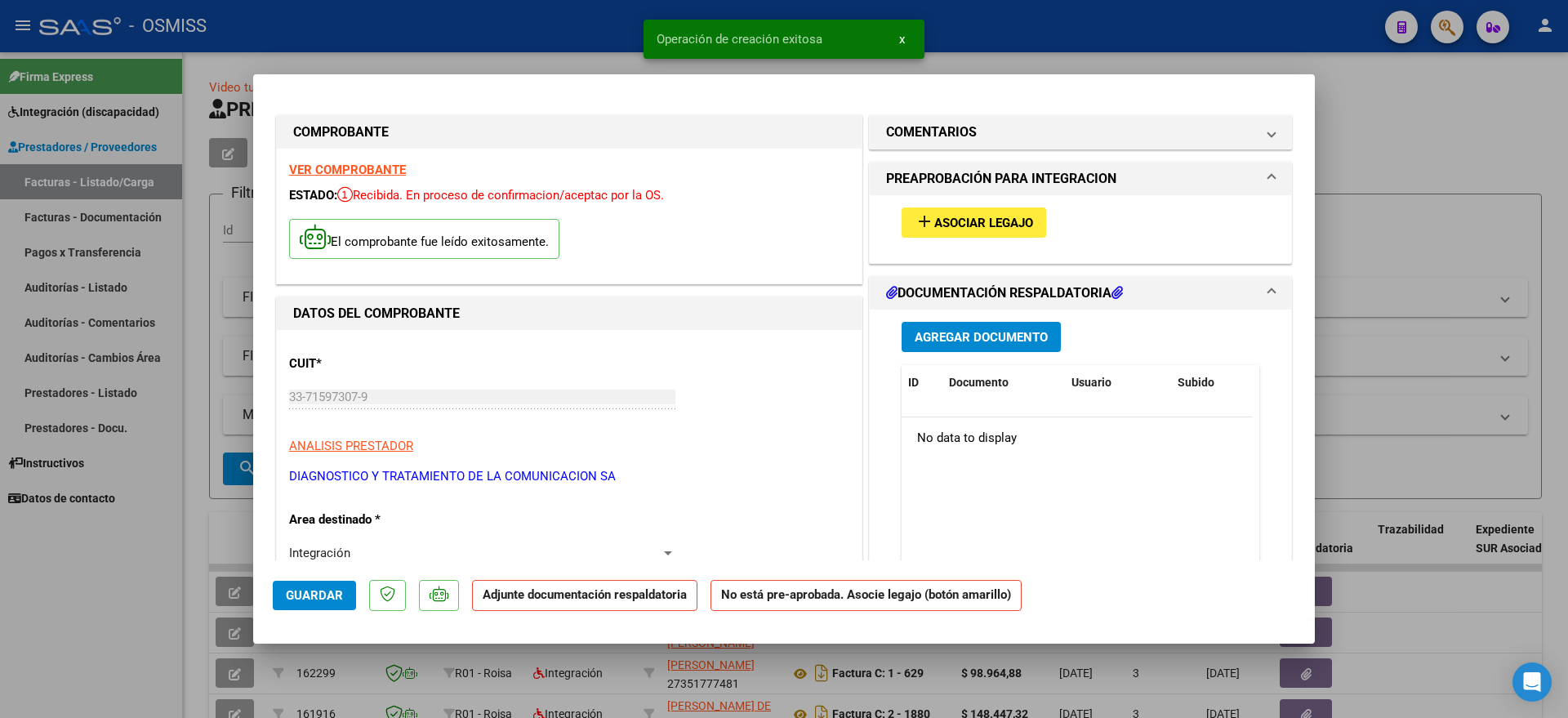
click at [947, 228] on span "Asociar Legajo" at bounding box center [984, 223] width 98 height 15
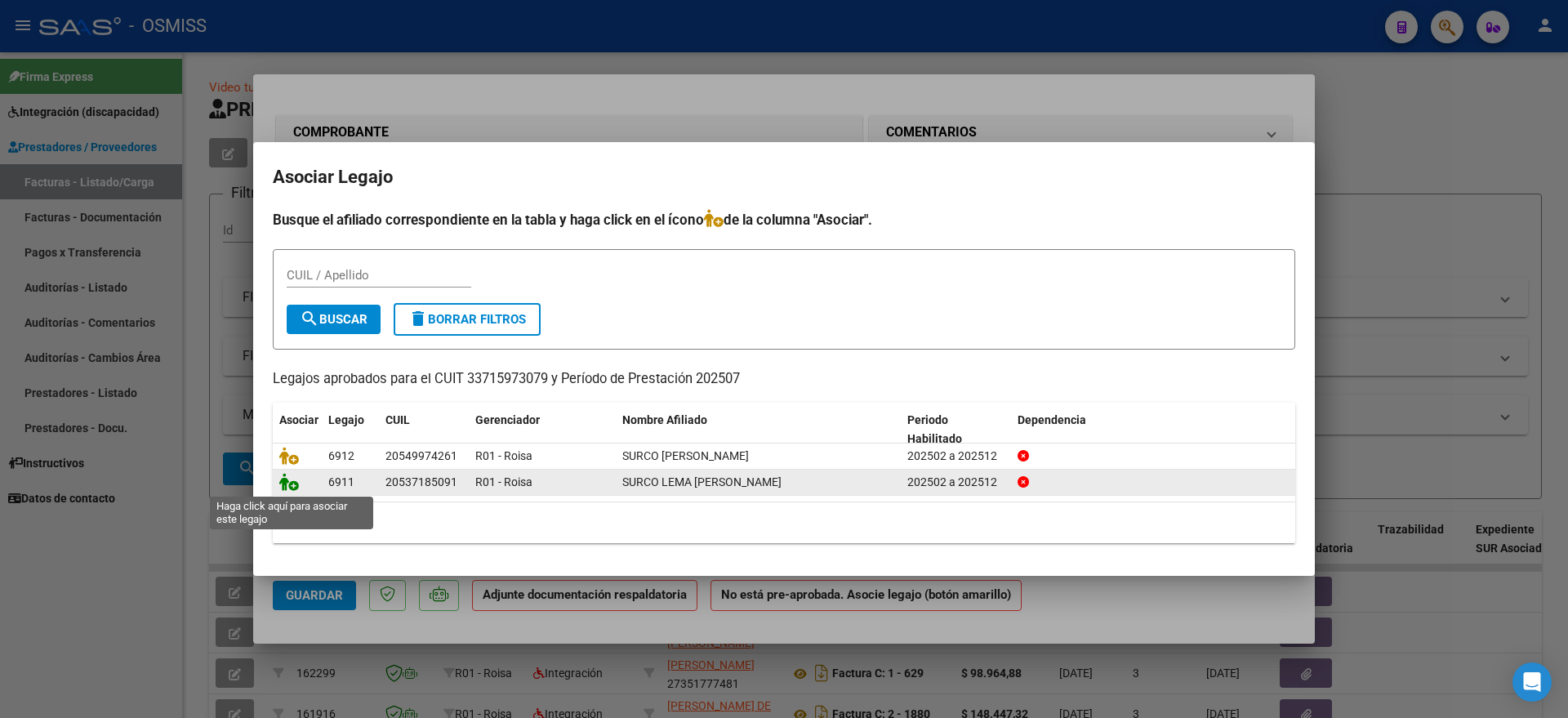
click at [288, 484] on icon at bounding box center [290, 482] width 20 height 18
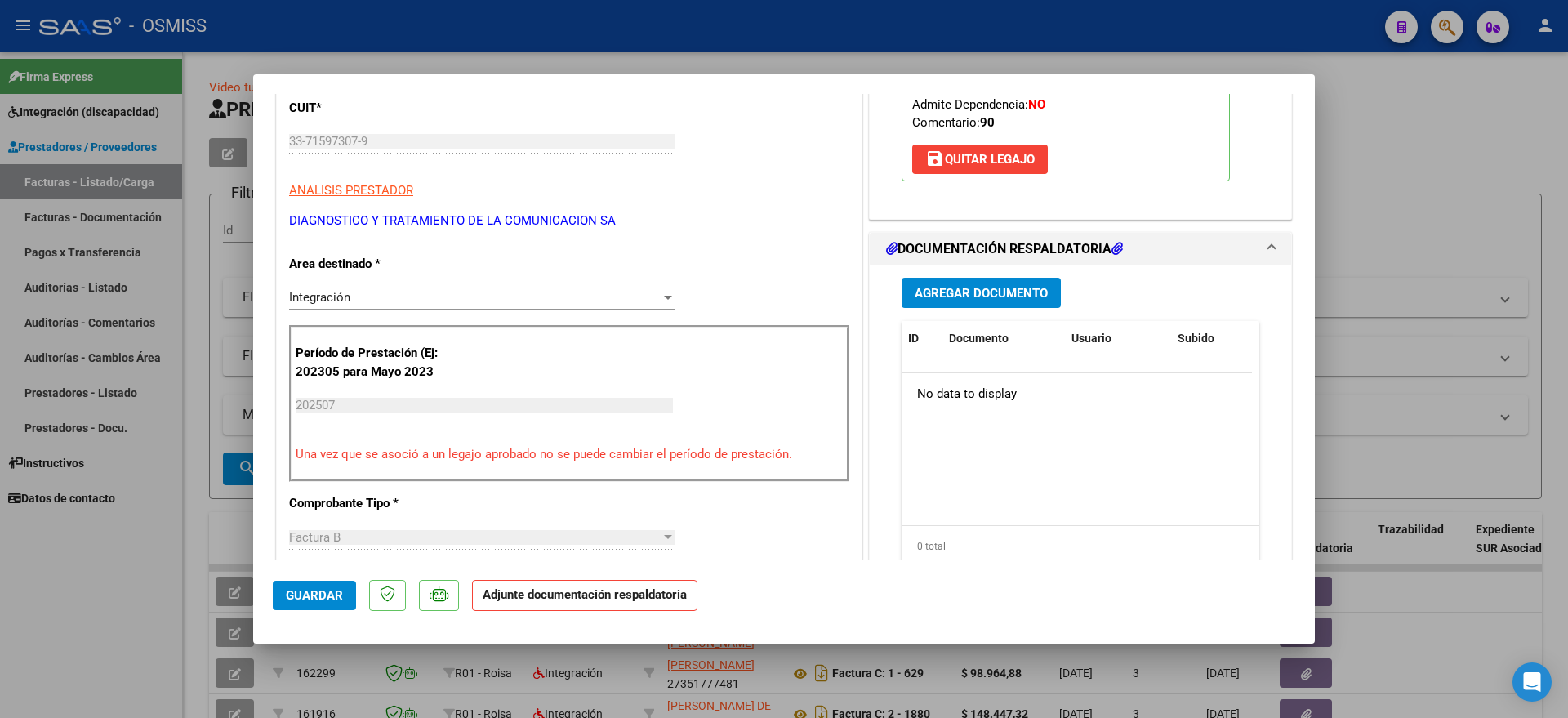
scroll to position [306, 0]
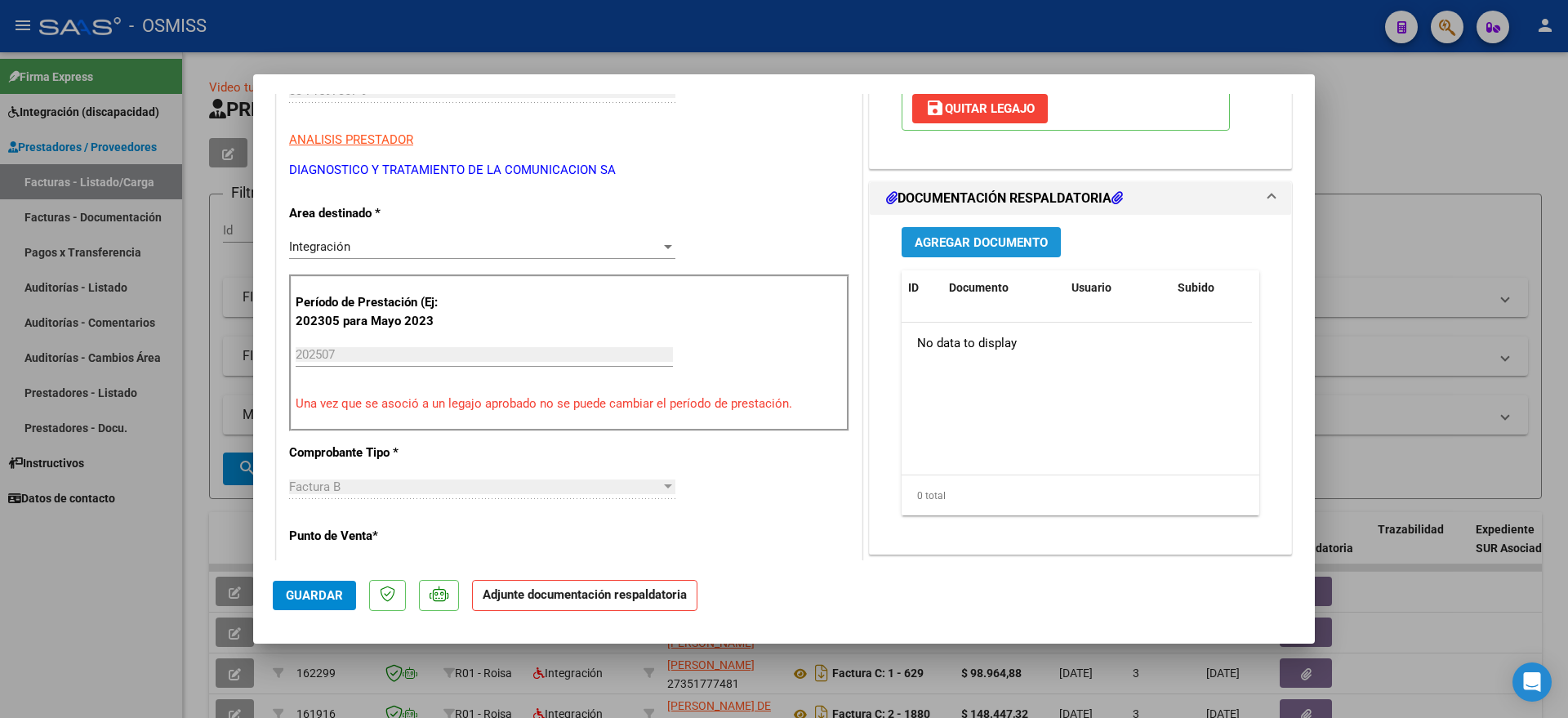
click at [947, 235] on span "Agregar Documento" at bounding box center [981, 242] width 133 height 15
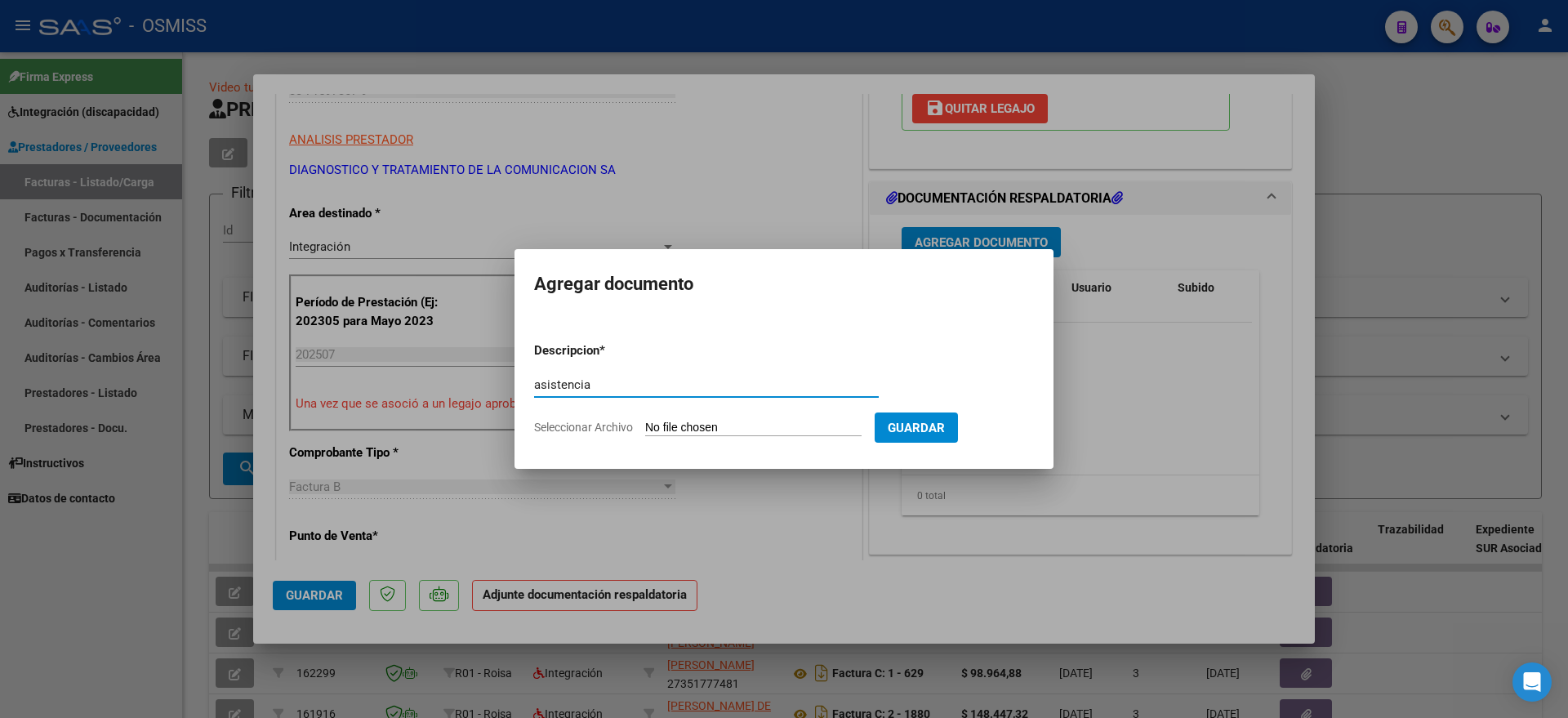
type input "asistencia"
click at [722, 428] on input "Seleccionar Archivo" at bounding box center [753, 428] width 217 height 16
type input "C:\fakepath\Surco Lema [PERSON_NAME] MII JULIO.pdf"
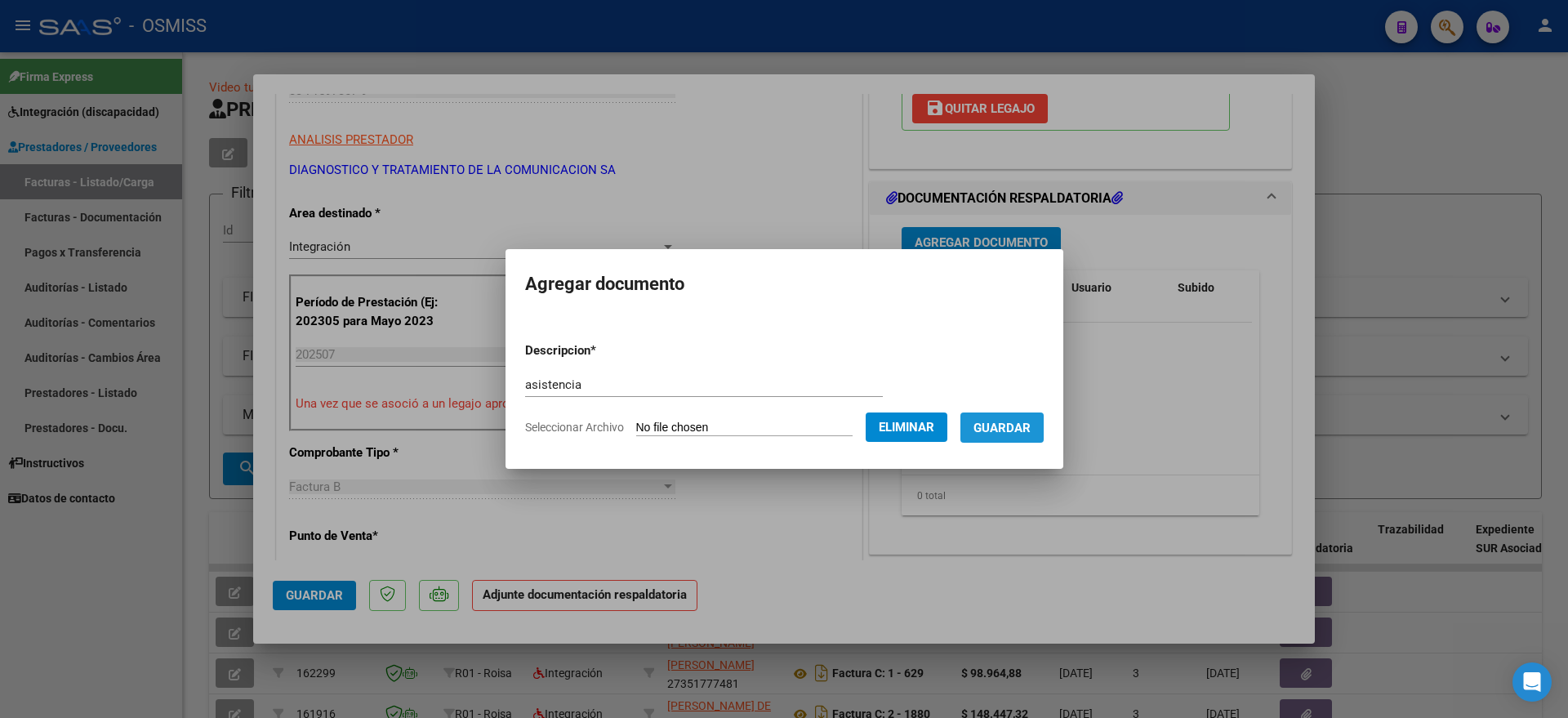
click at [1030, 426] on span "Guardar" at bounding box center [1002, 427] width 57 height 15
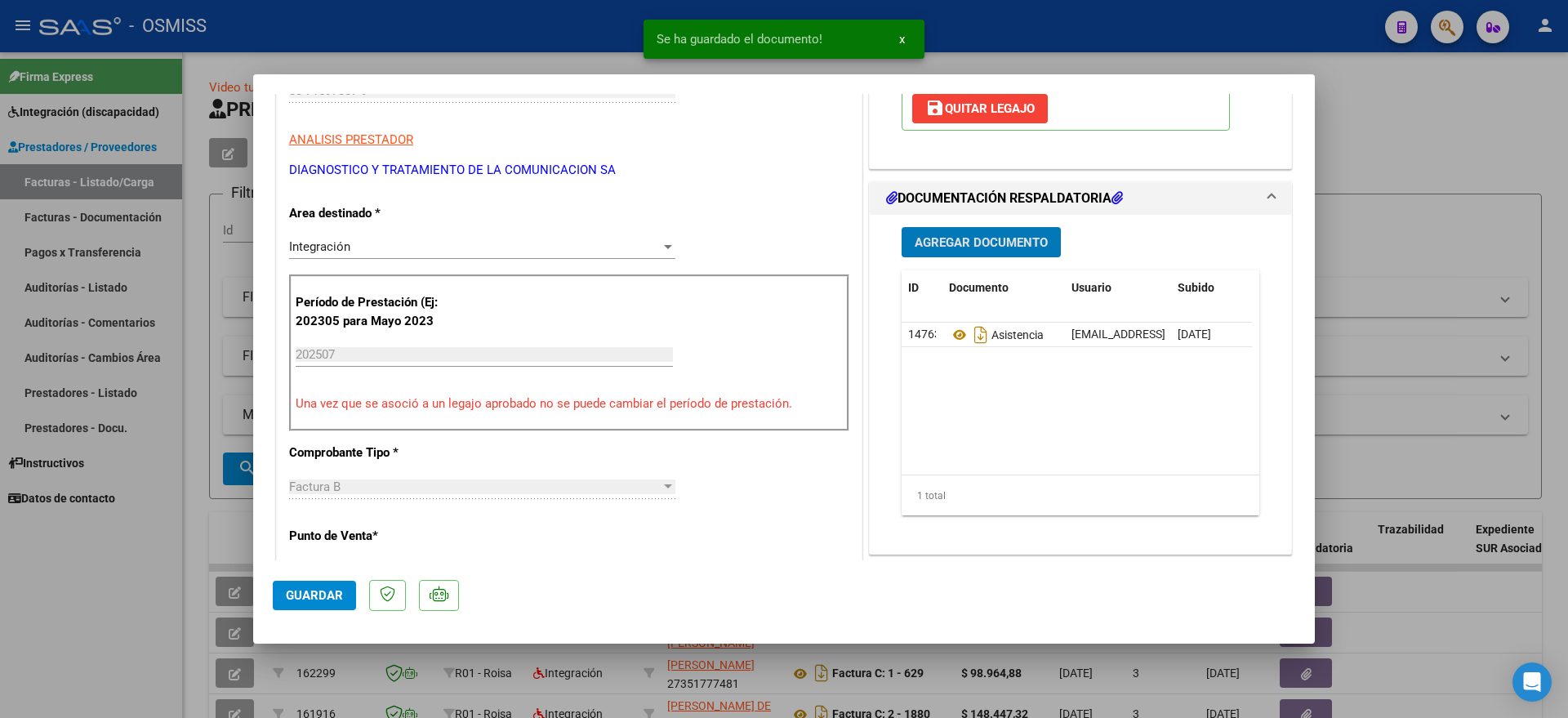
click at [318, 585] on button "Guardar" at bounding box center [314, 596] width 84 height 30
click at [299, 590] on span "Guardar" at bounding box center [314, 595] width 57 height 15
click at [97, 600] on div at bounding box center [784, 359] width 1568 height 718
type input "$ 0,00"
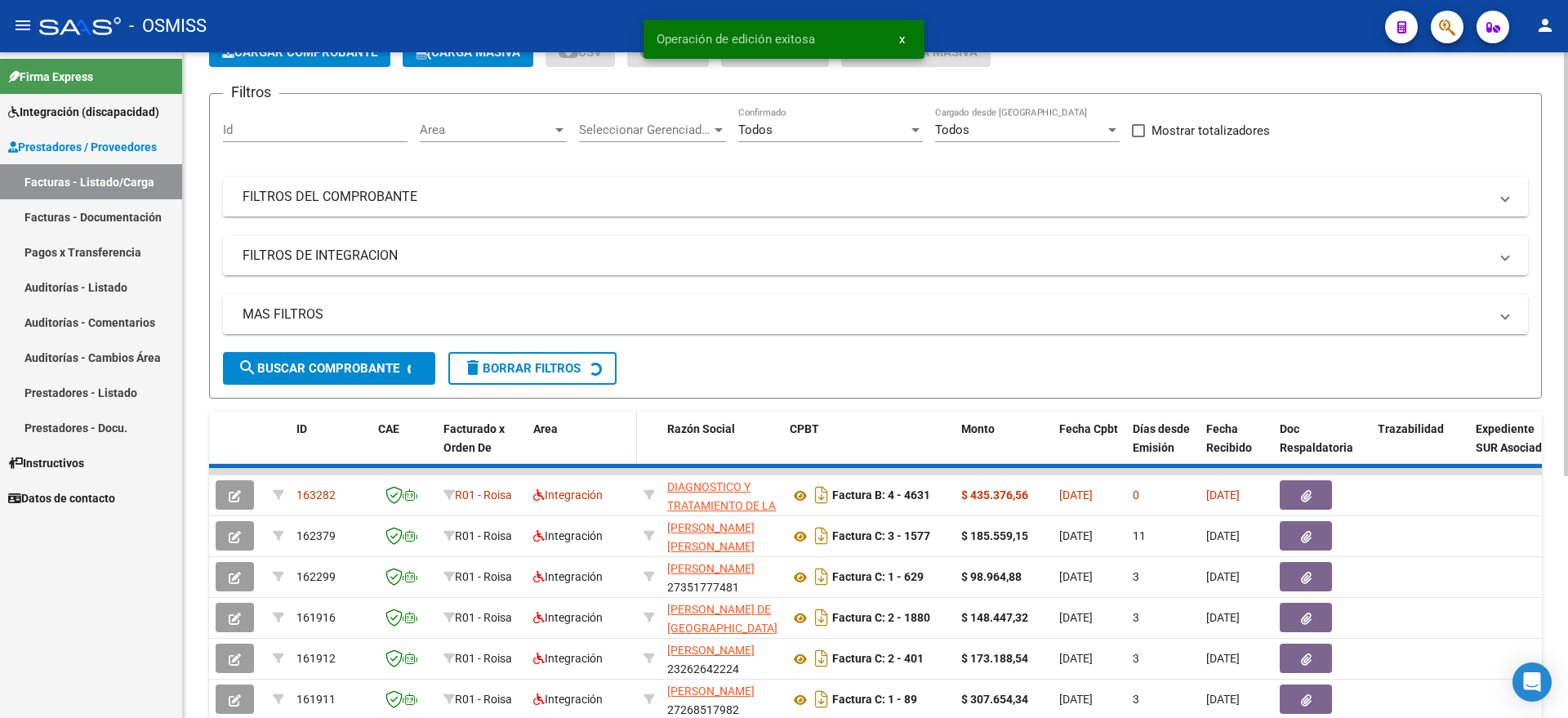
scroll to position [204, 0]
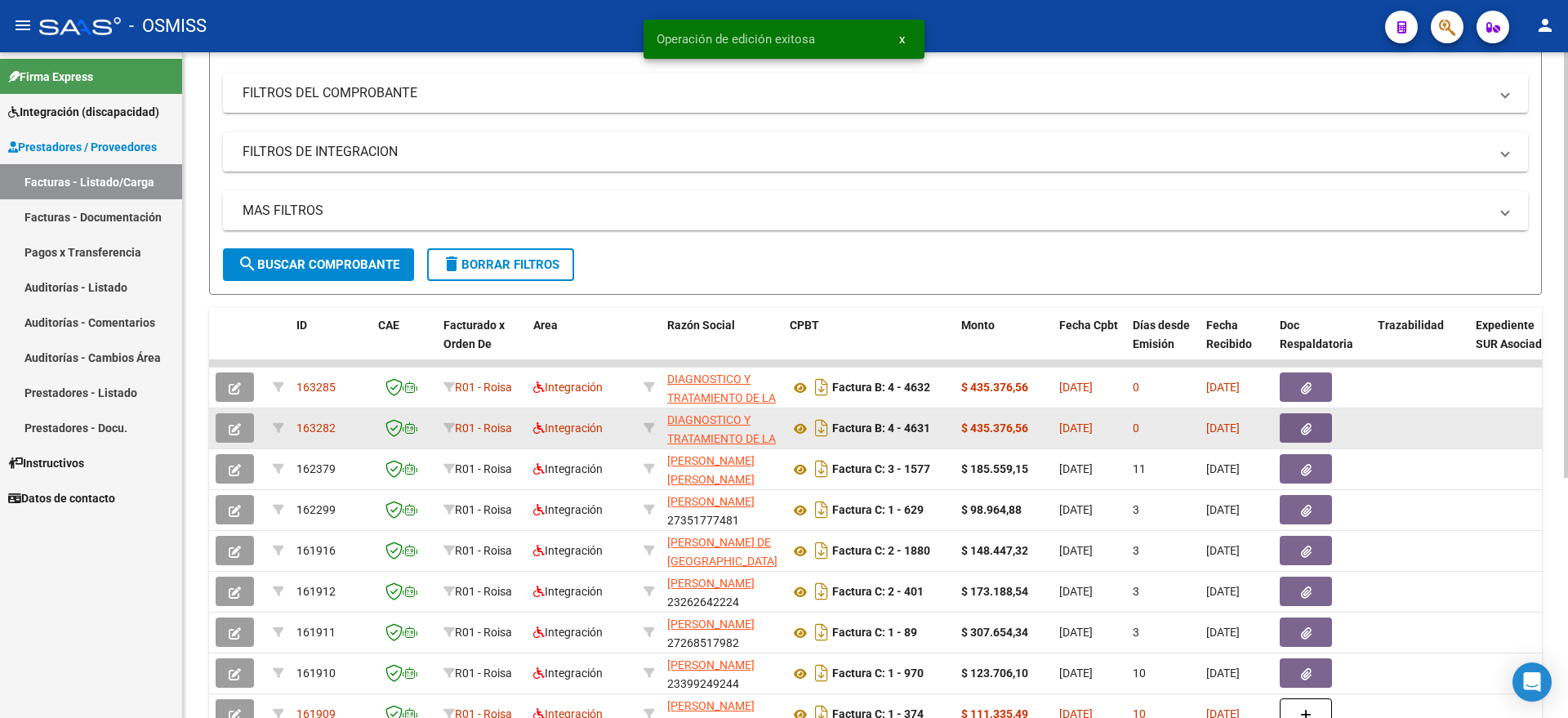
click at [236, 428] on icon "button" at bounding box center [234, 429] width 12 height 12
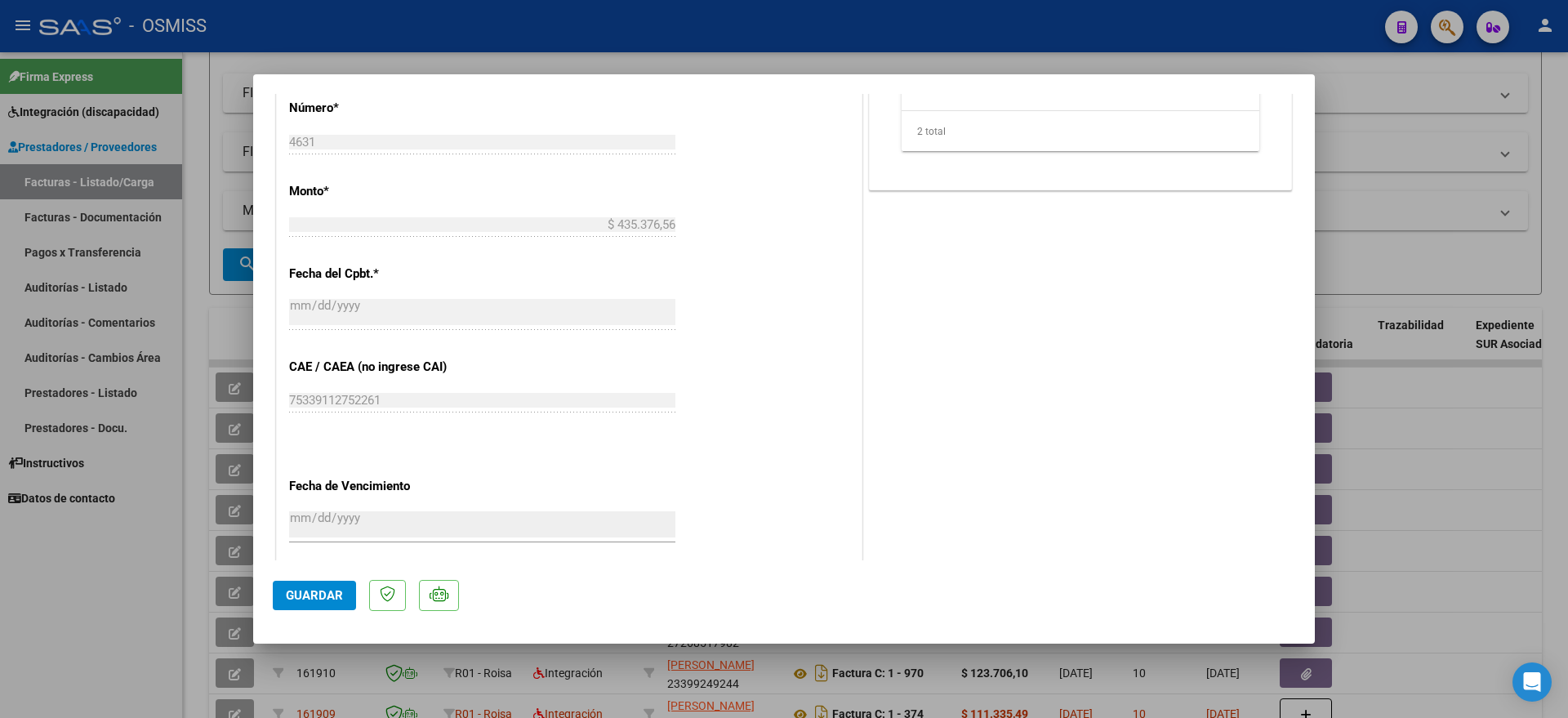
scroll to position [628, 0]
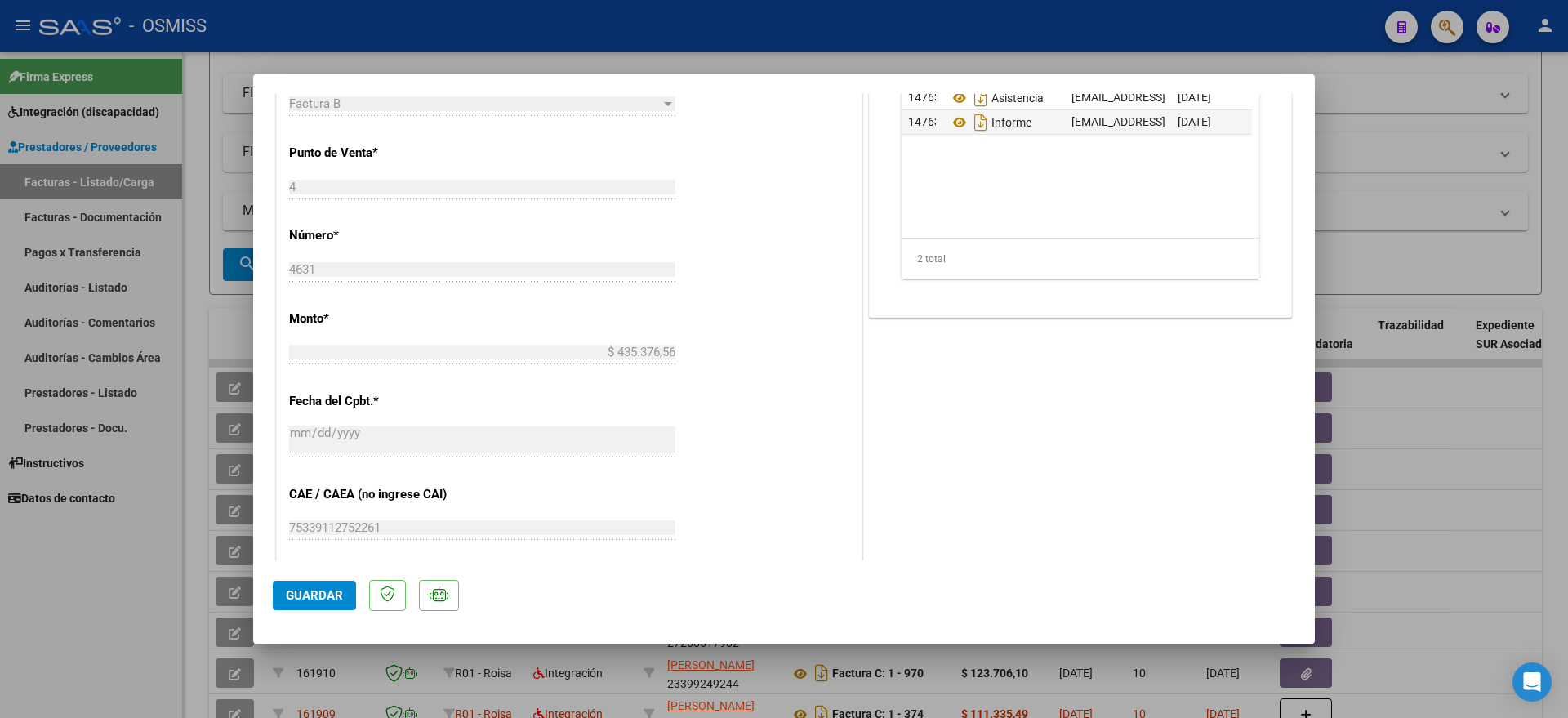
click at [61, 603] on div at bounding box center [784, 359] width 1568 height 718
type input "$ 0,00"
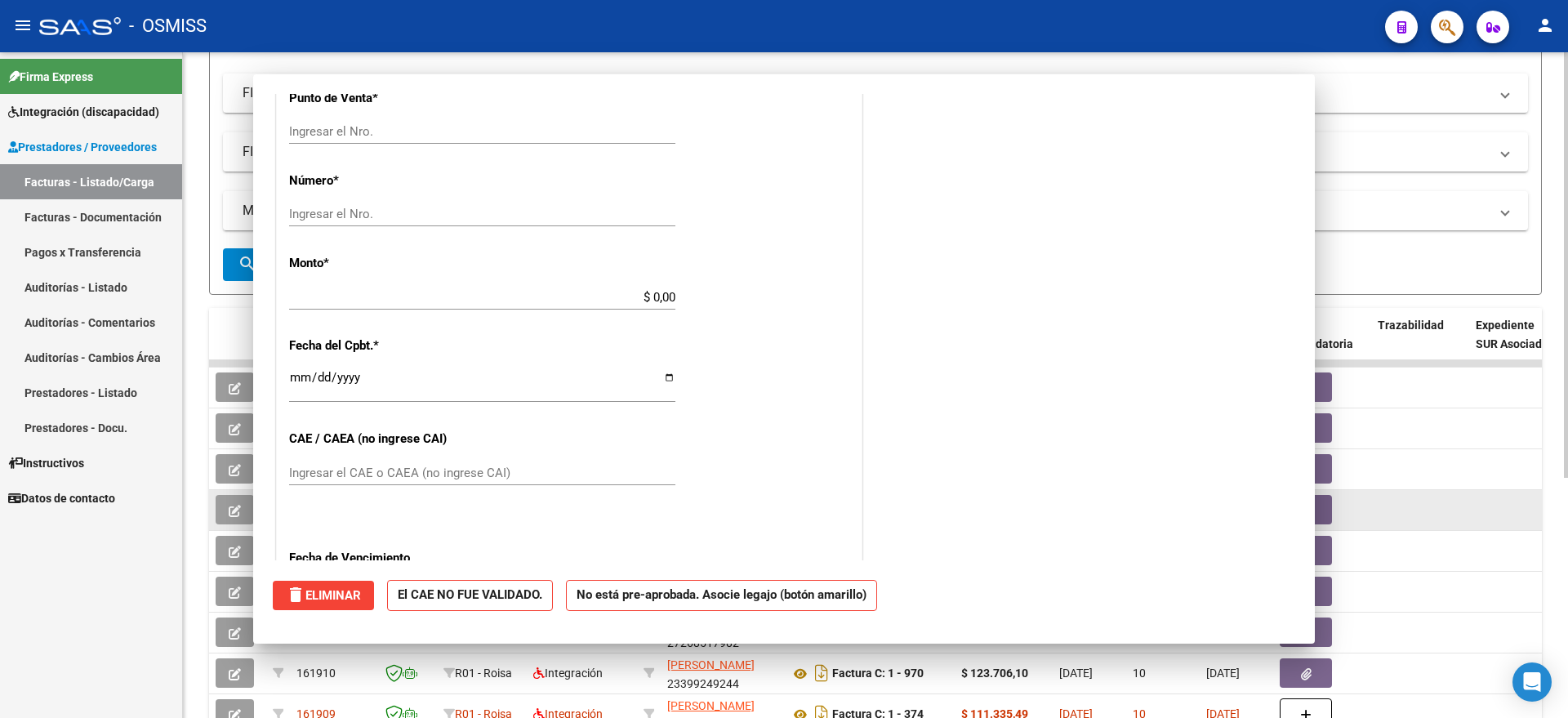
scroll to position [0, 0]
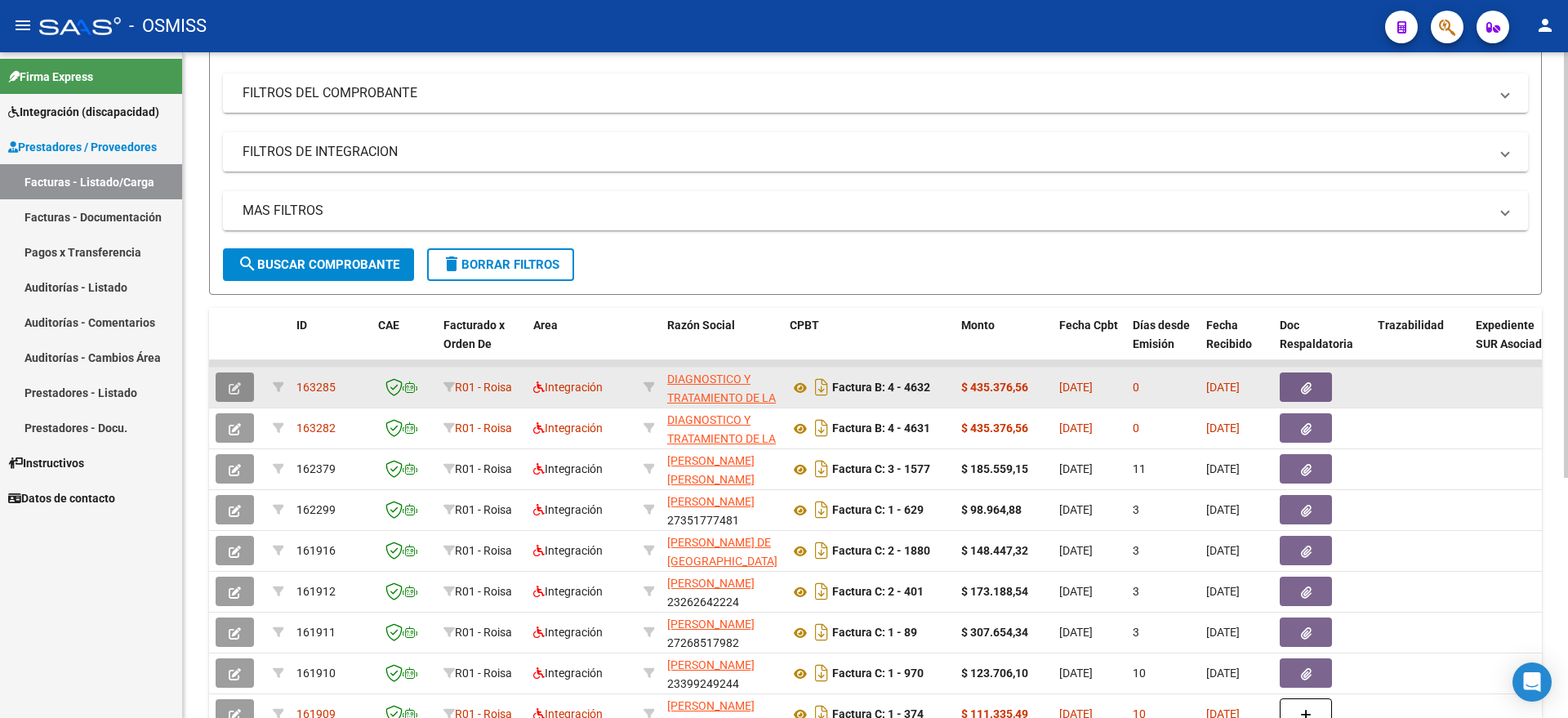
click at [233, 395] on button "button" at bounding box center [234, 387] width 38 height 30
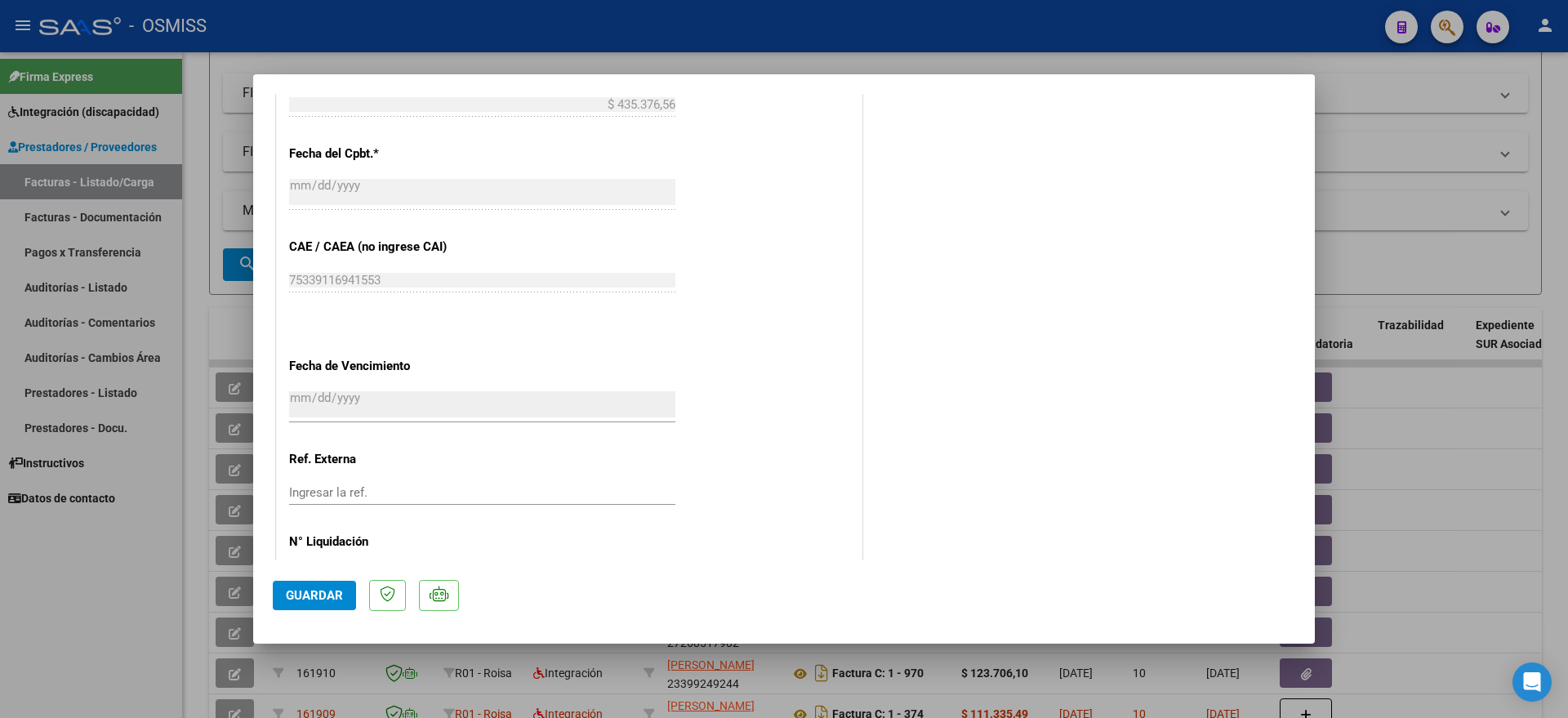
scroll to position [935, 0]
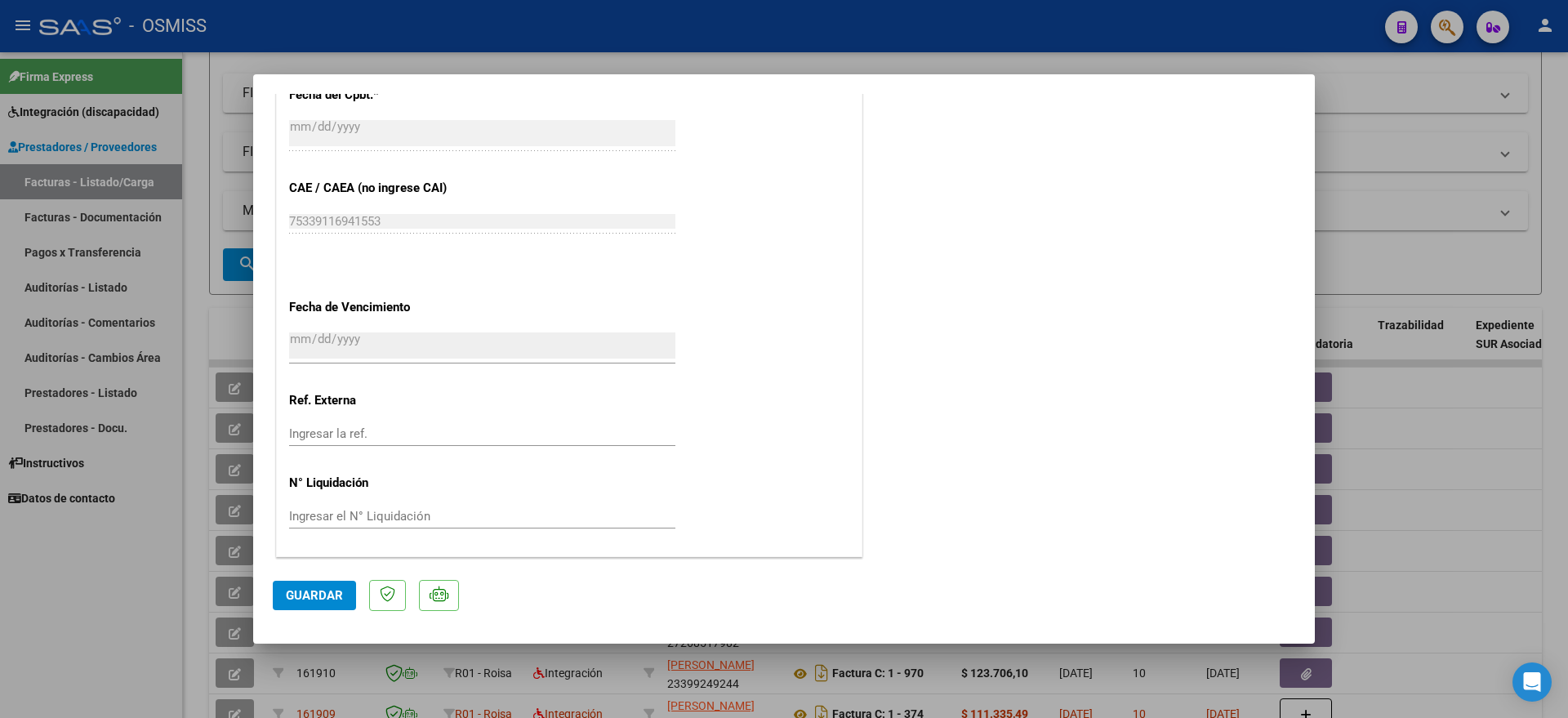
click at [98, 570] on div at bounding box center [784, 359] width 1568 height 718
type input "$ 0,00"
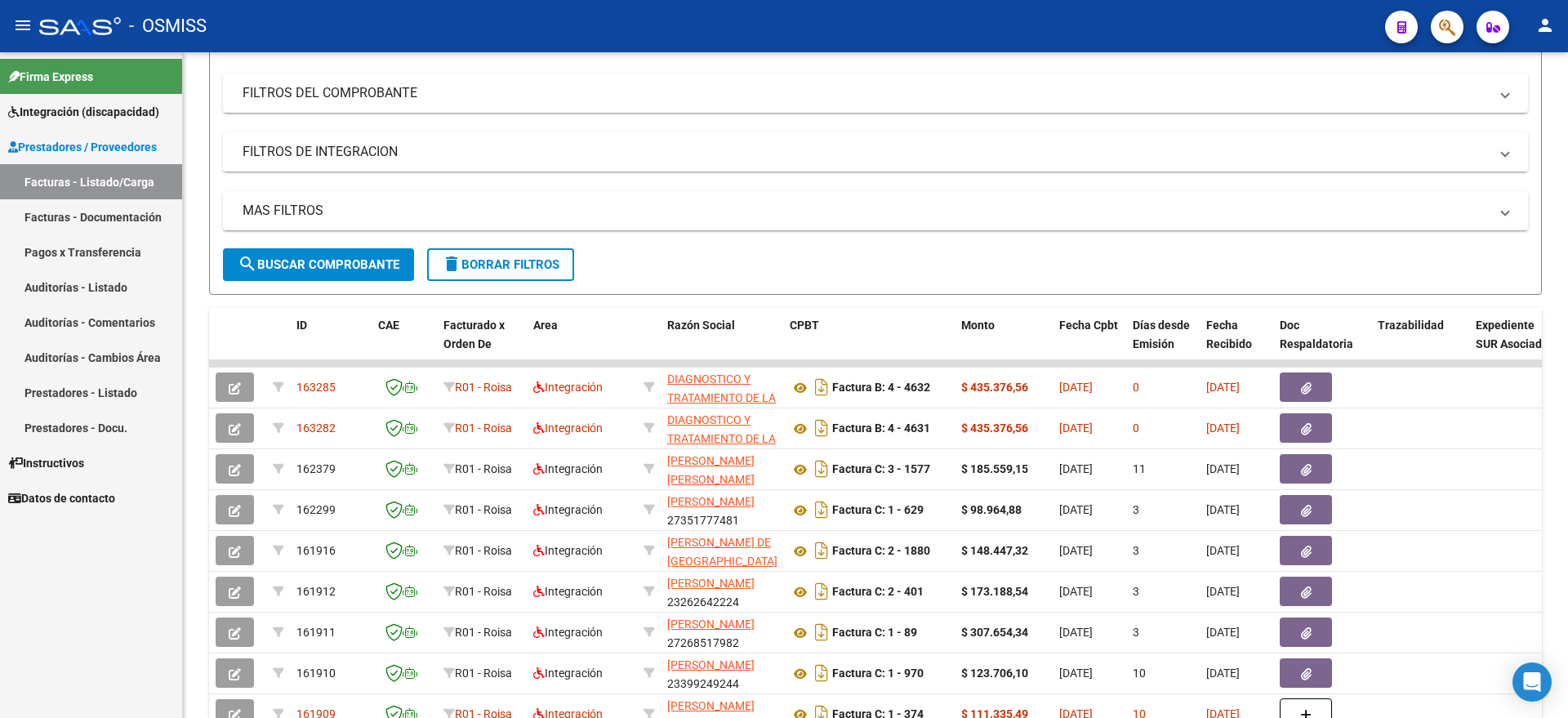
click at [54, 108] on span "Integración (discapacidad)" at bounding box center [83, 111] width 151 height 18
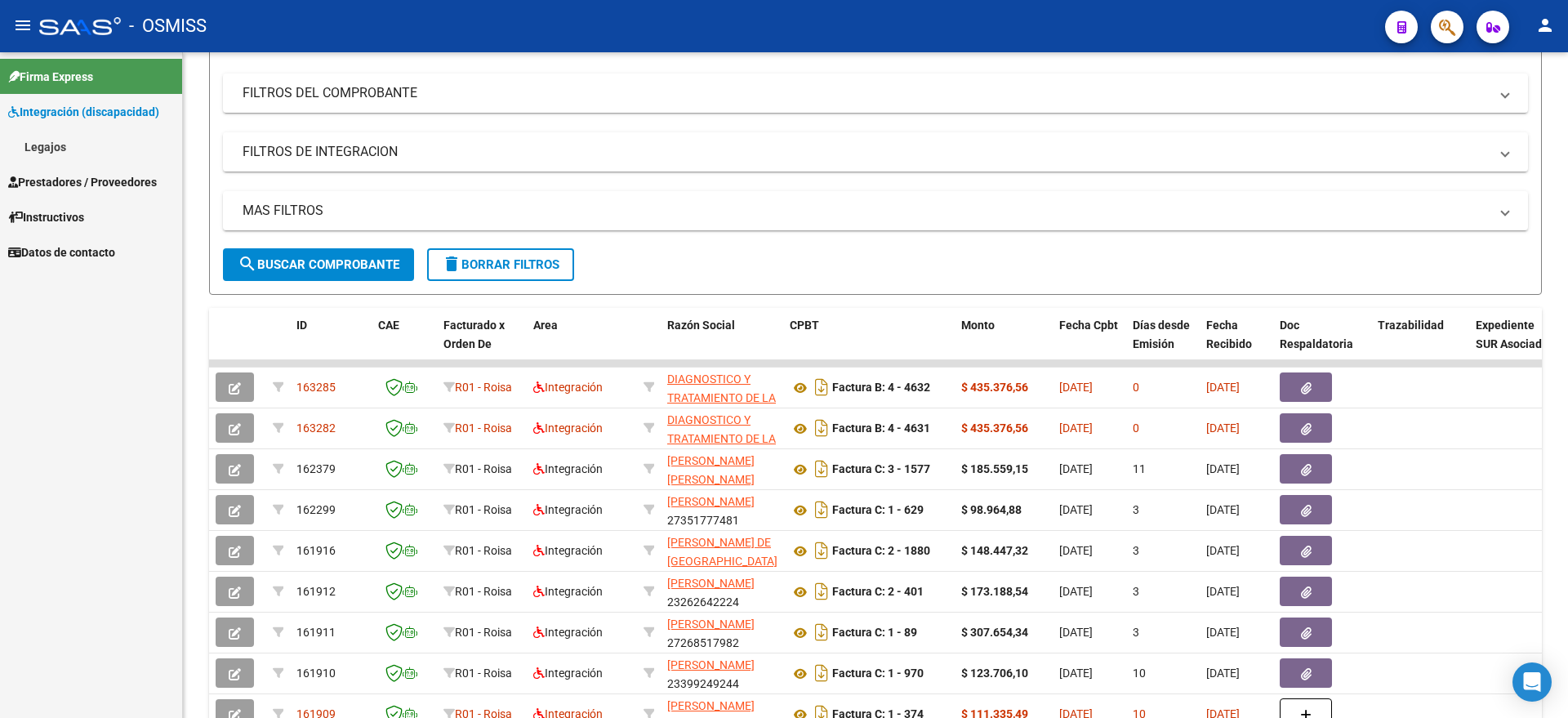
click at [74, 140] on link "Legajos" at bounding box center [91, 147] width 182 height 35
